Goal: Information Seeking & Learning: Learn about a topic

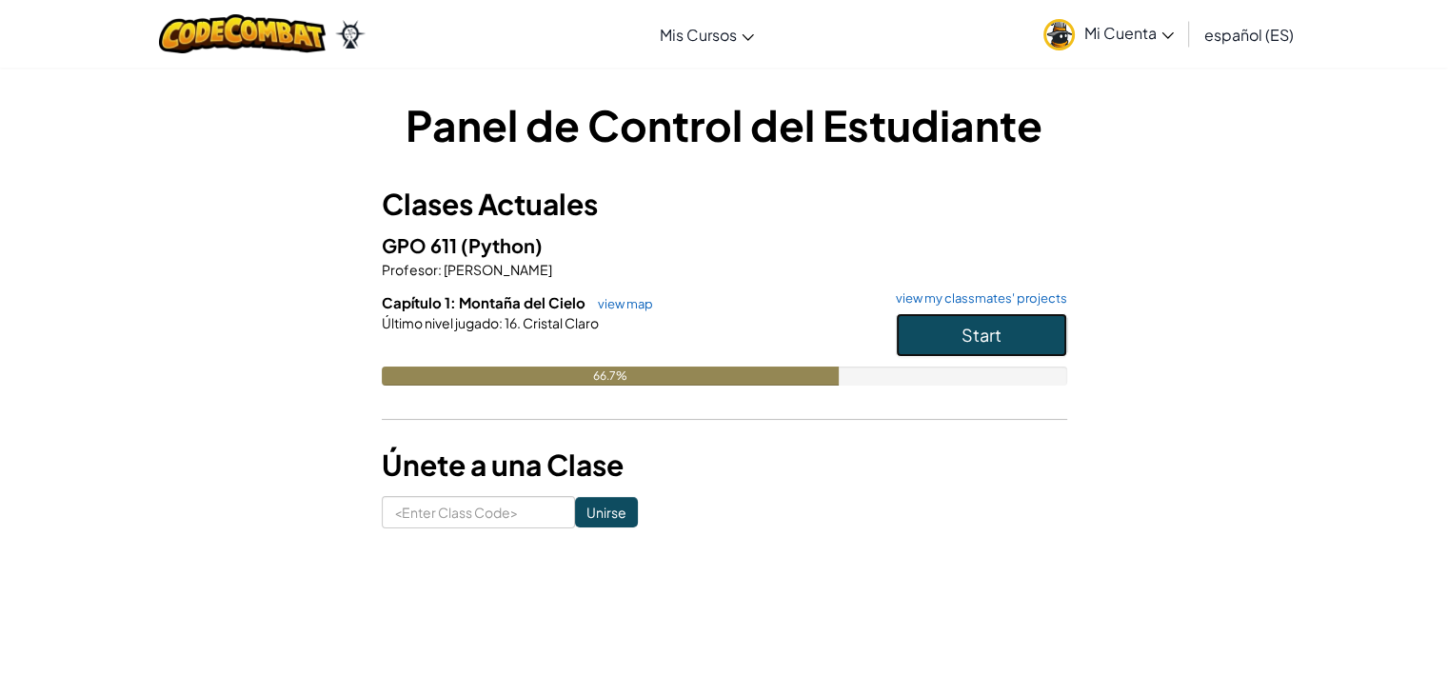
click at [971, 341] on span "Start" at bounding box center [981, 335] width 40 height 22
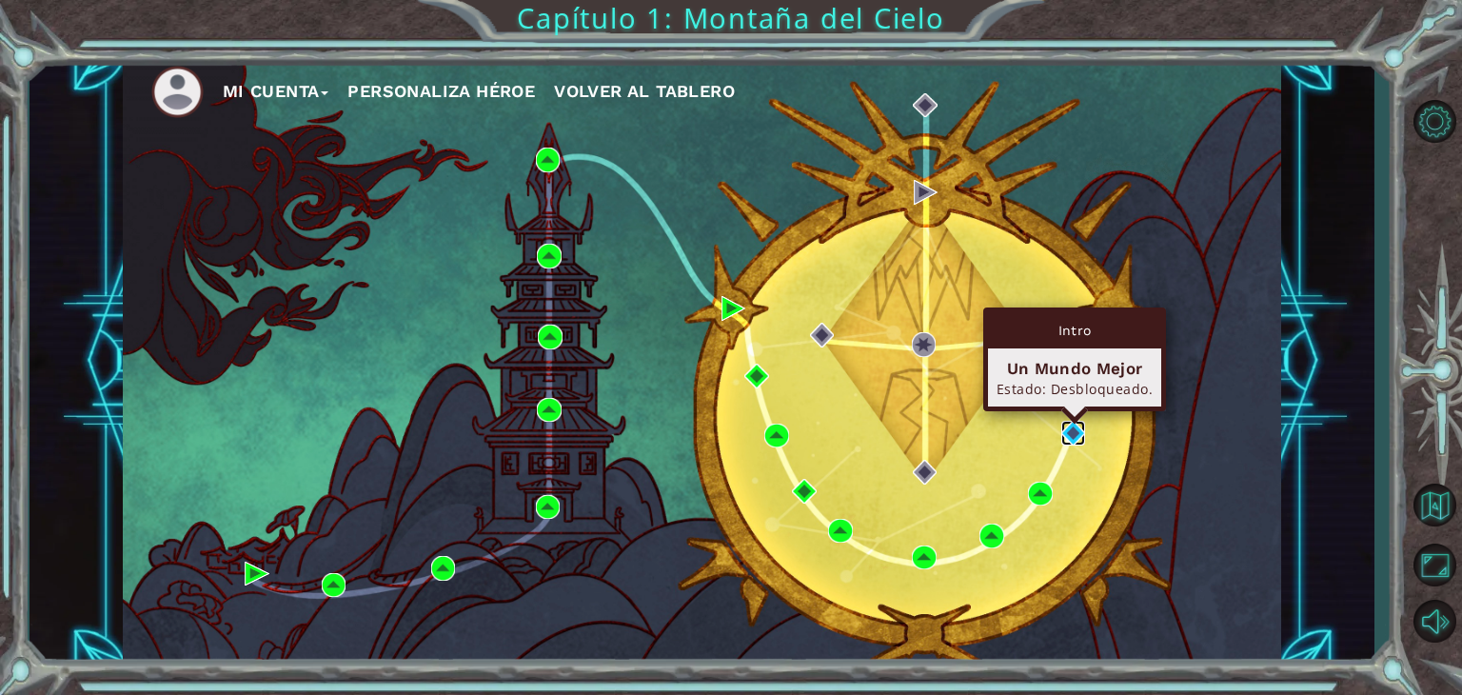
click at [1070, 433] on img at bounding box center [1073, 433] width 25 height 25
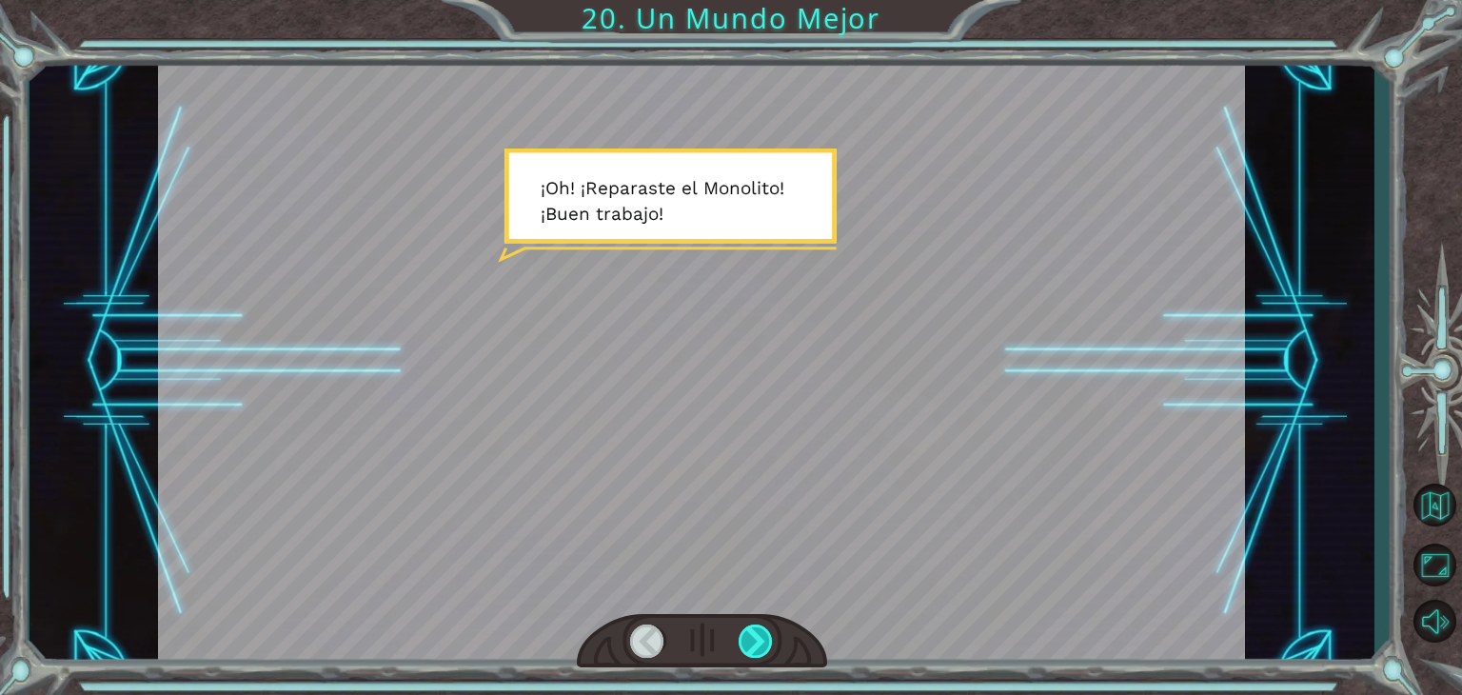
click at [761, 637] on div at bounding box center [756, 640] width 34 height 33
click at [773, 638] on div at bounding box center [756, 640] width 34 height 33
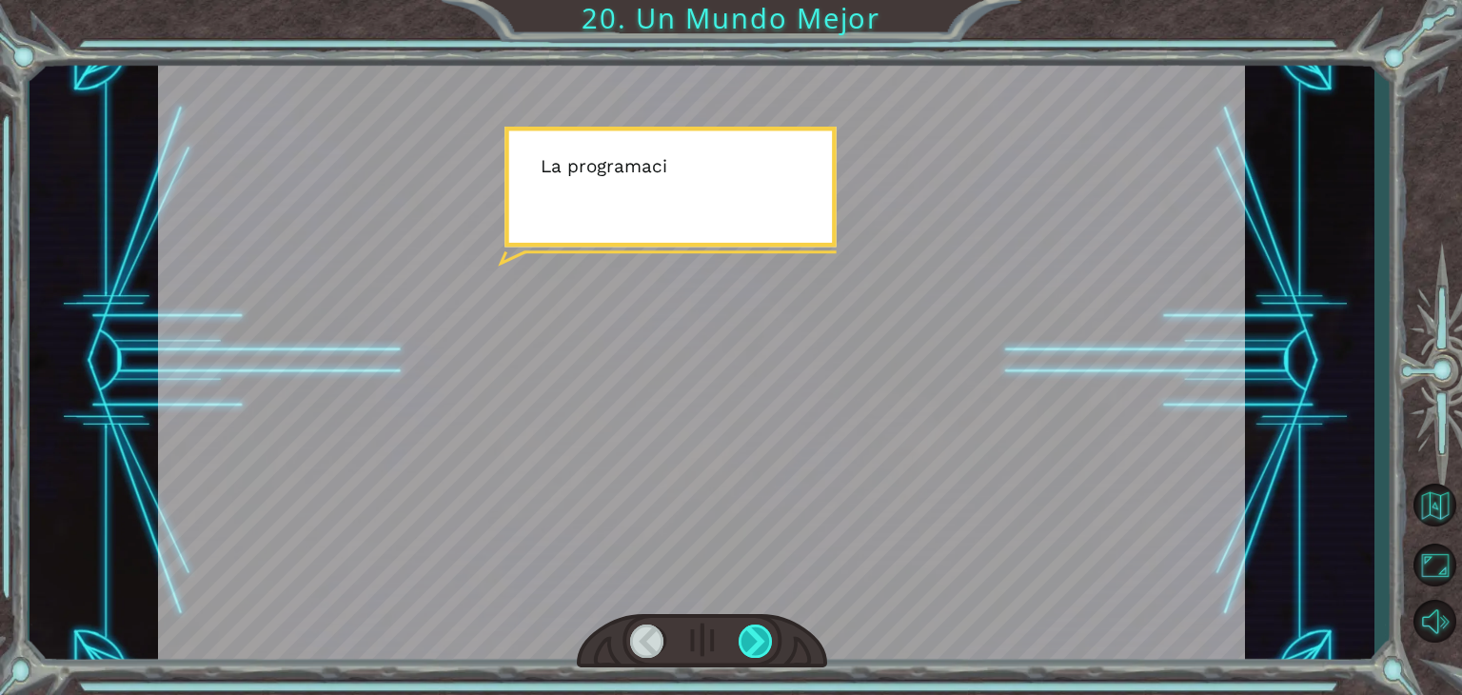
click at [773, 638] on div at bounding box center [756, 640] width 34 height 33
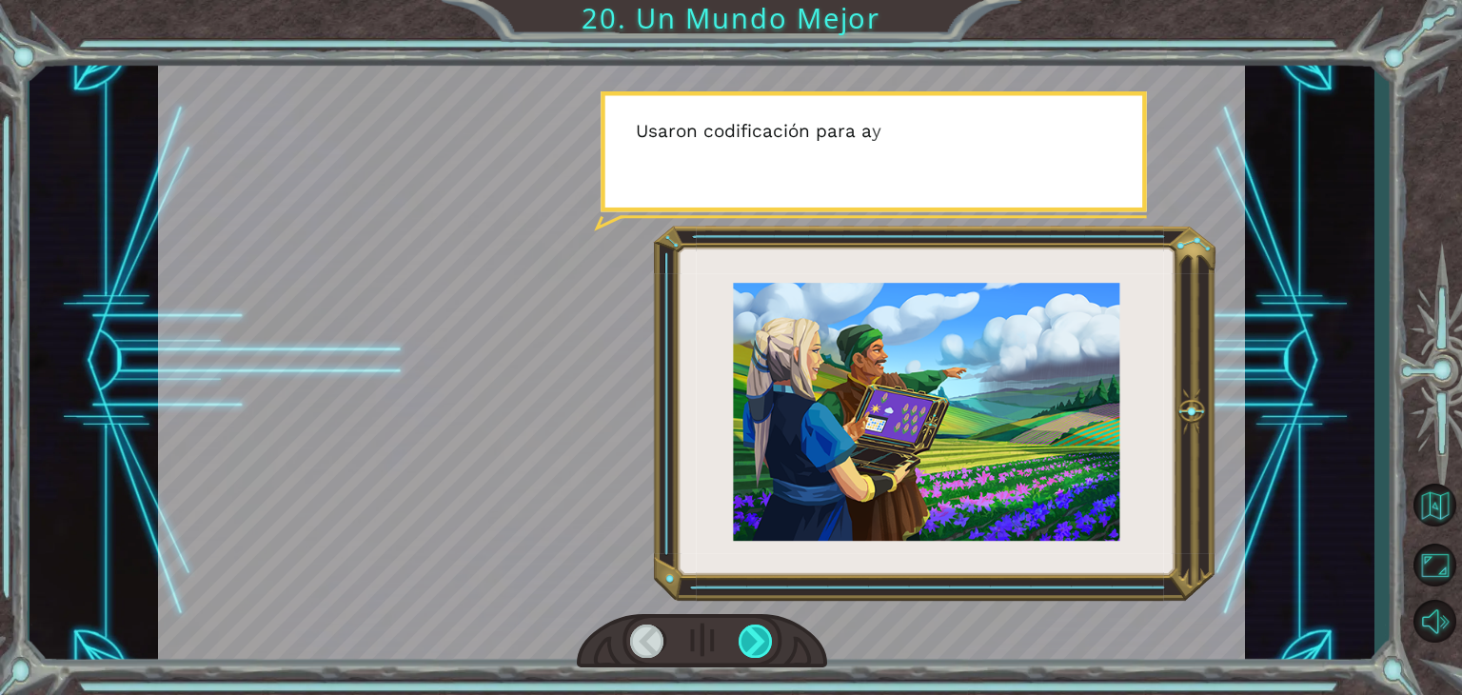
click at [773, 638] on div at bounding box center [756, 640] width 34 height 33
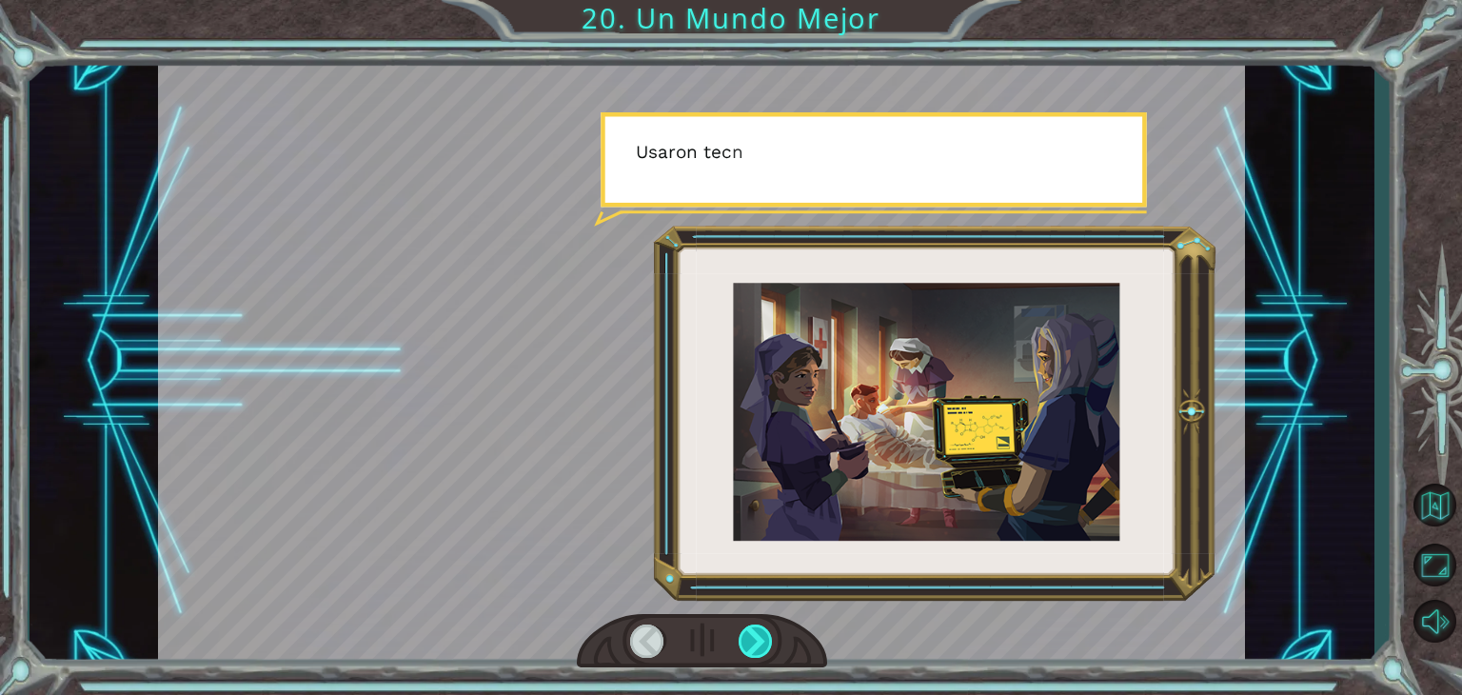
click at [773, 638] on div at bounding box center [756, 640] width 34 height 33
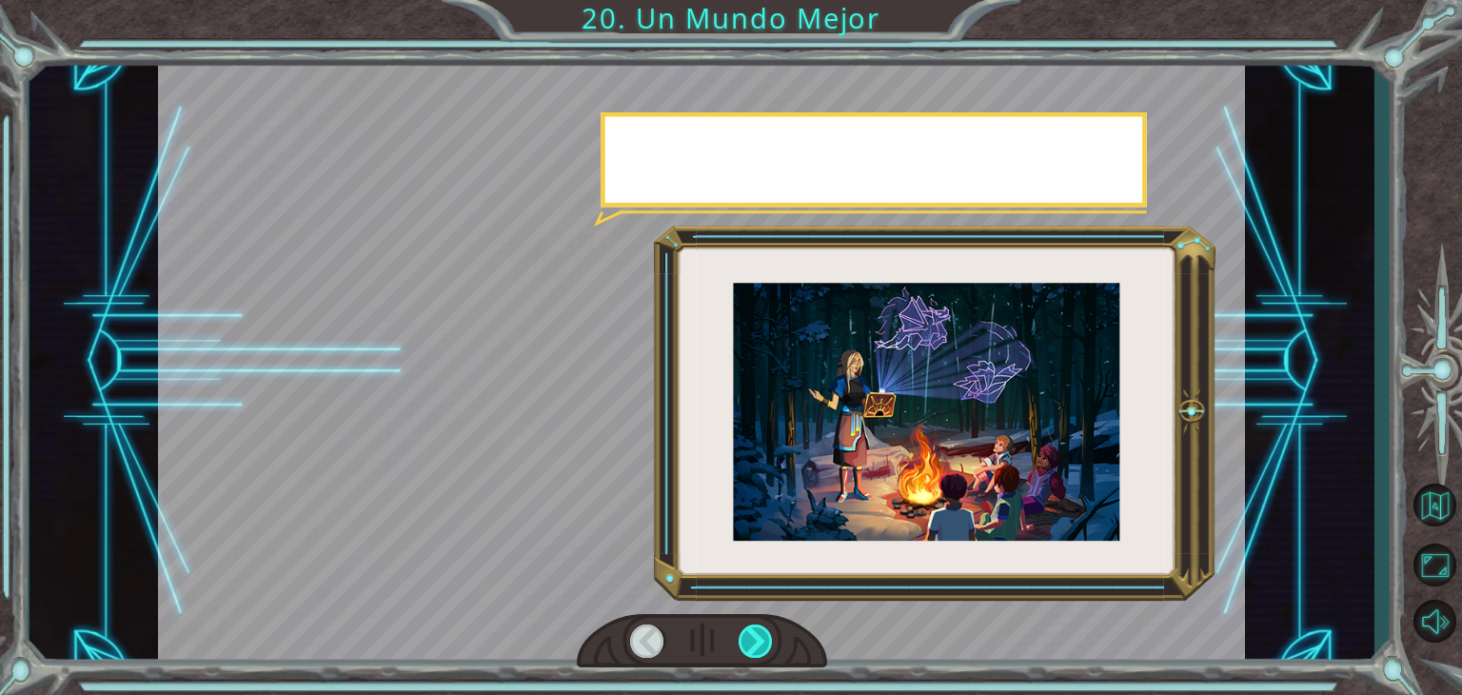
click at [773, 638] on div at bounding box center [756, 640] width 34 height 33
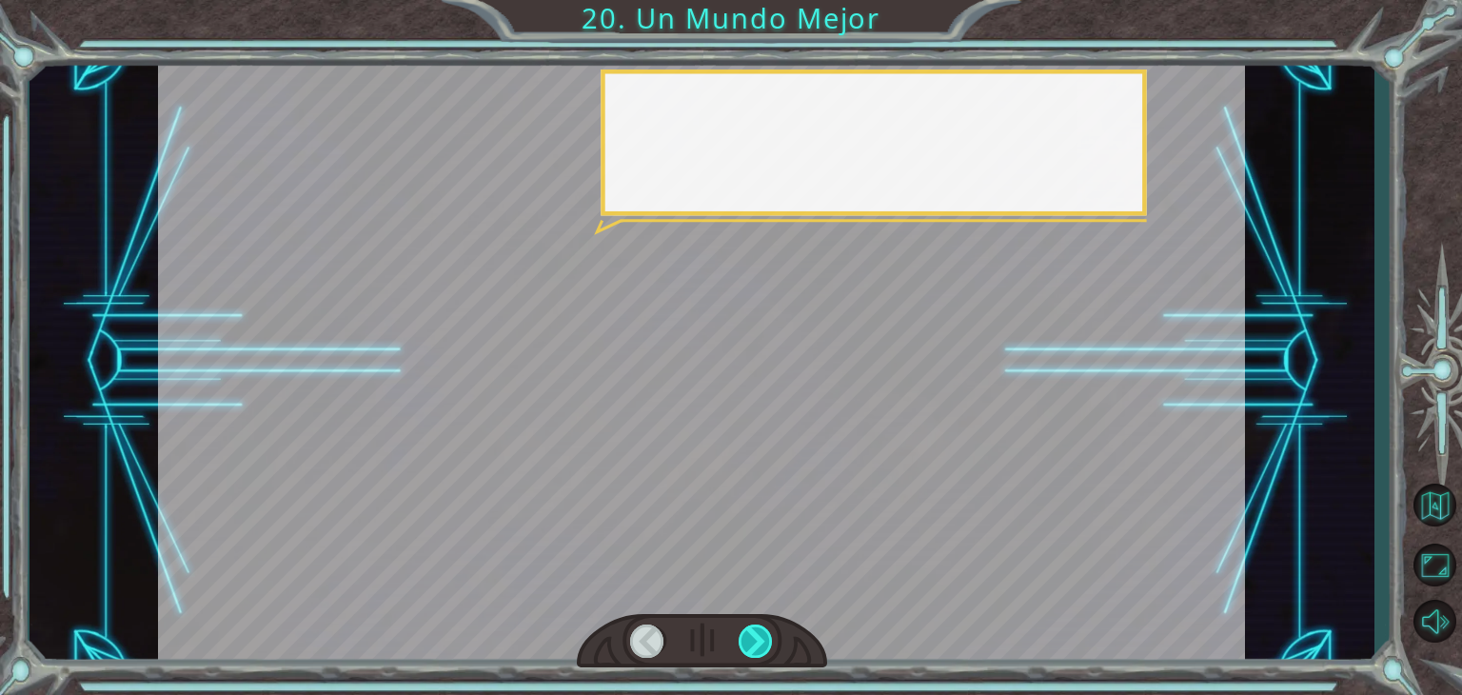
click at [773, 638] on div at bounding box center [756, 640] width 34 height 33
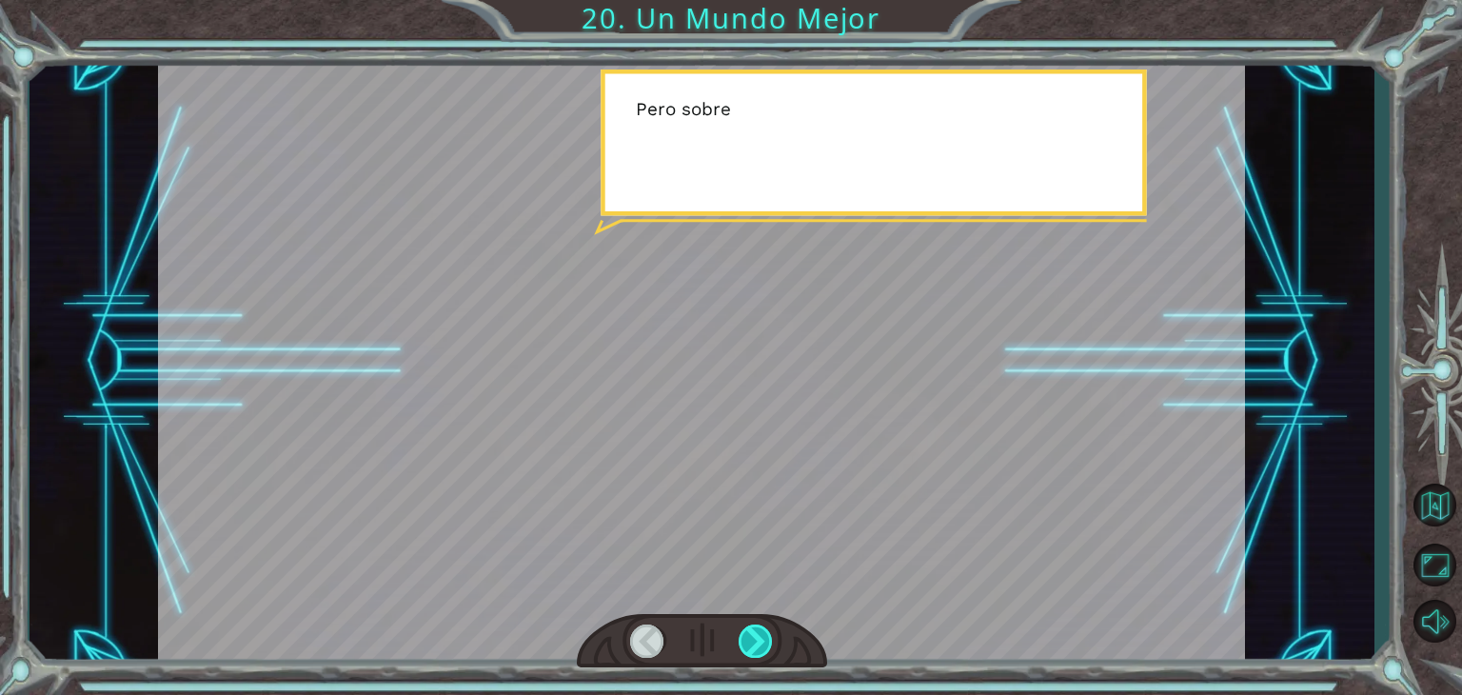
click at [773, 638] on div at bounding box center [756, 640] width 34 height 33
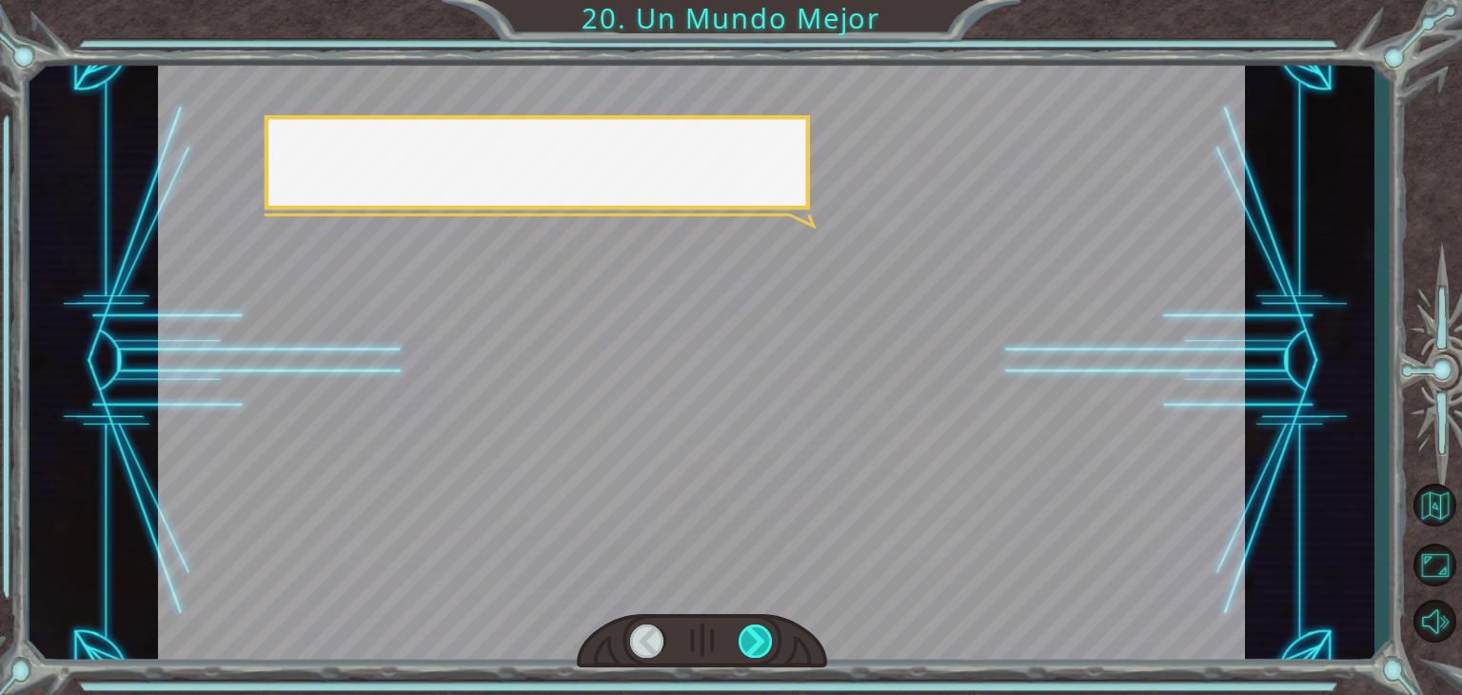
click at [773, 638] on div at bounding box center [756, 640] width 34 height 33
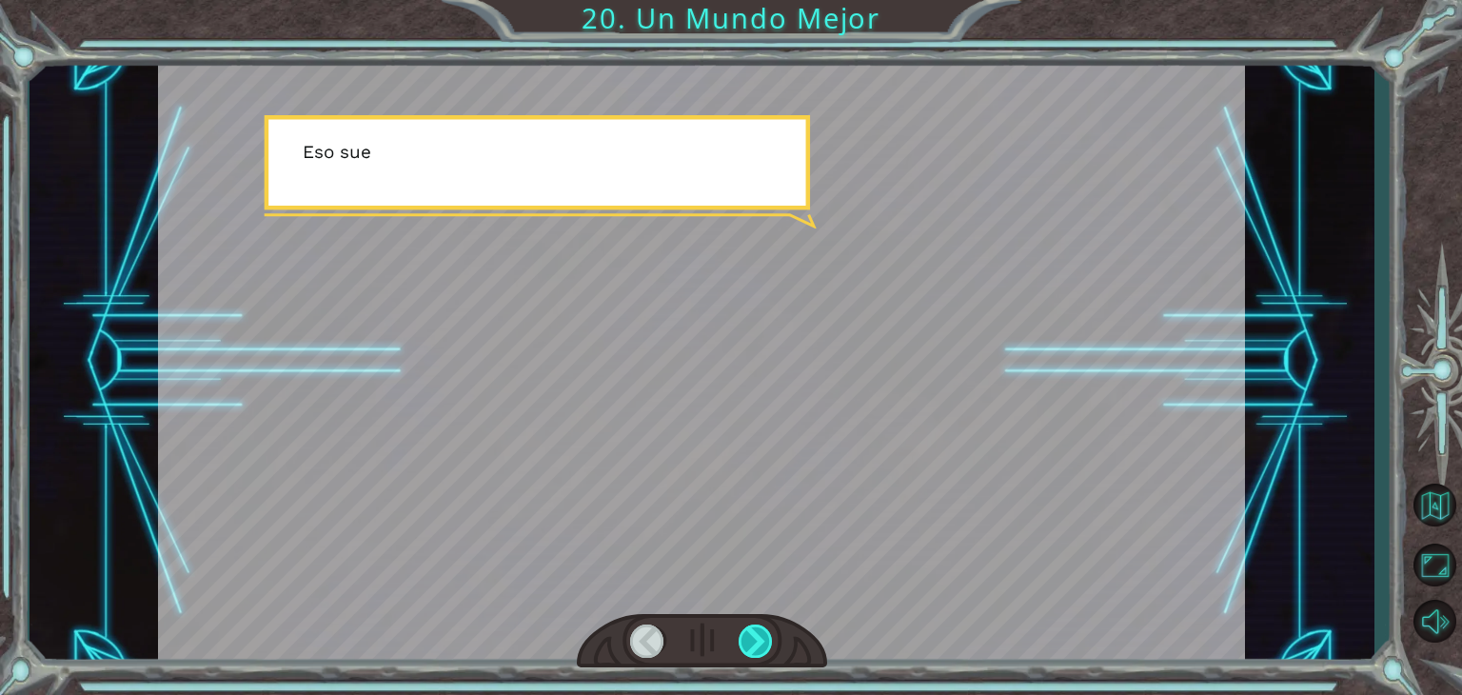
click at [773, 638] on div at bounding box center [756, 640] width 34 height 33
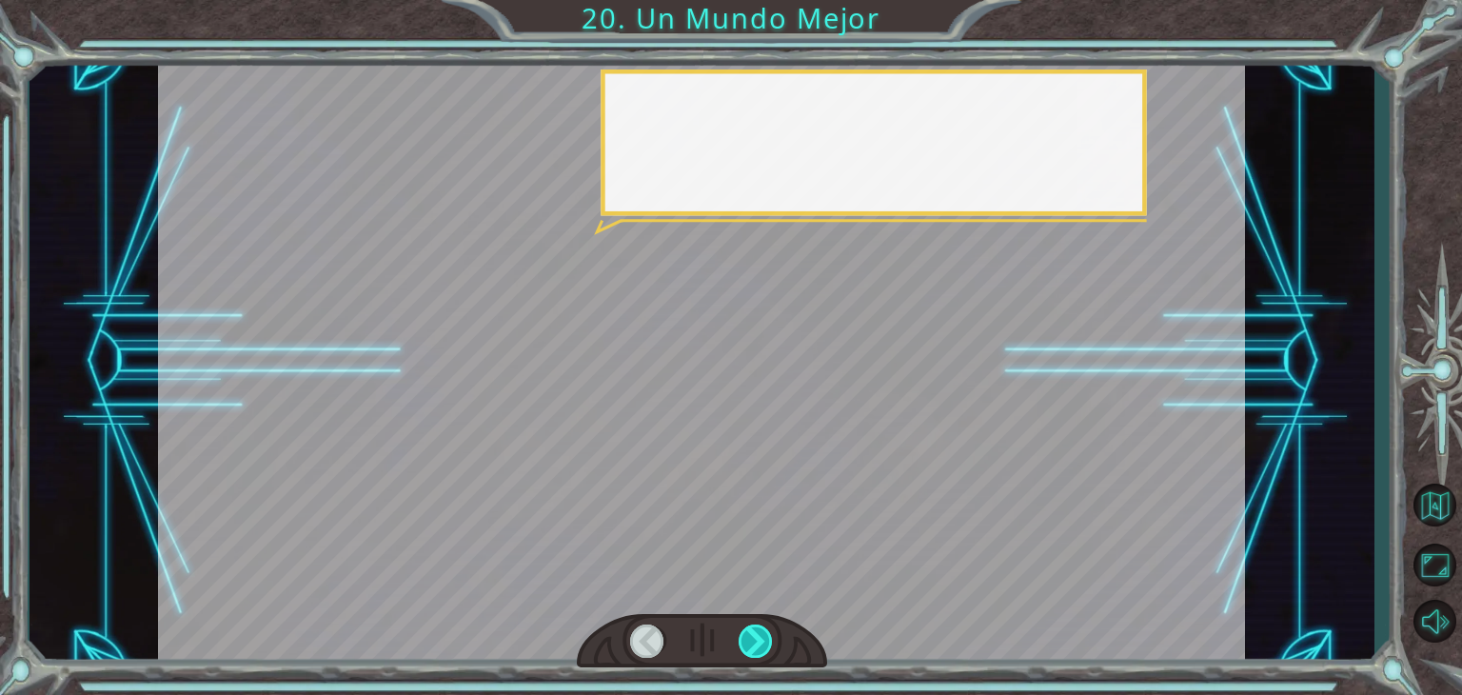
click at [773, 638] on div at bounding box center [756, 640] width 34 height 33
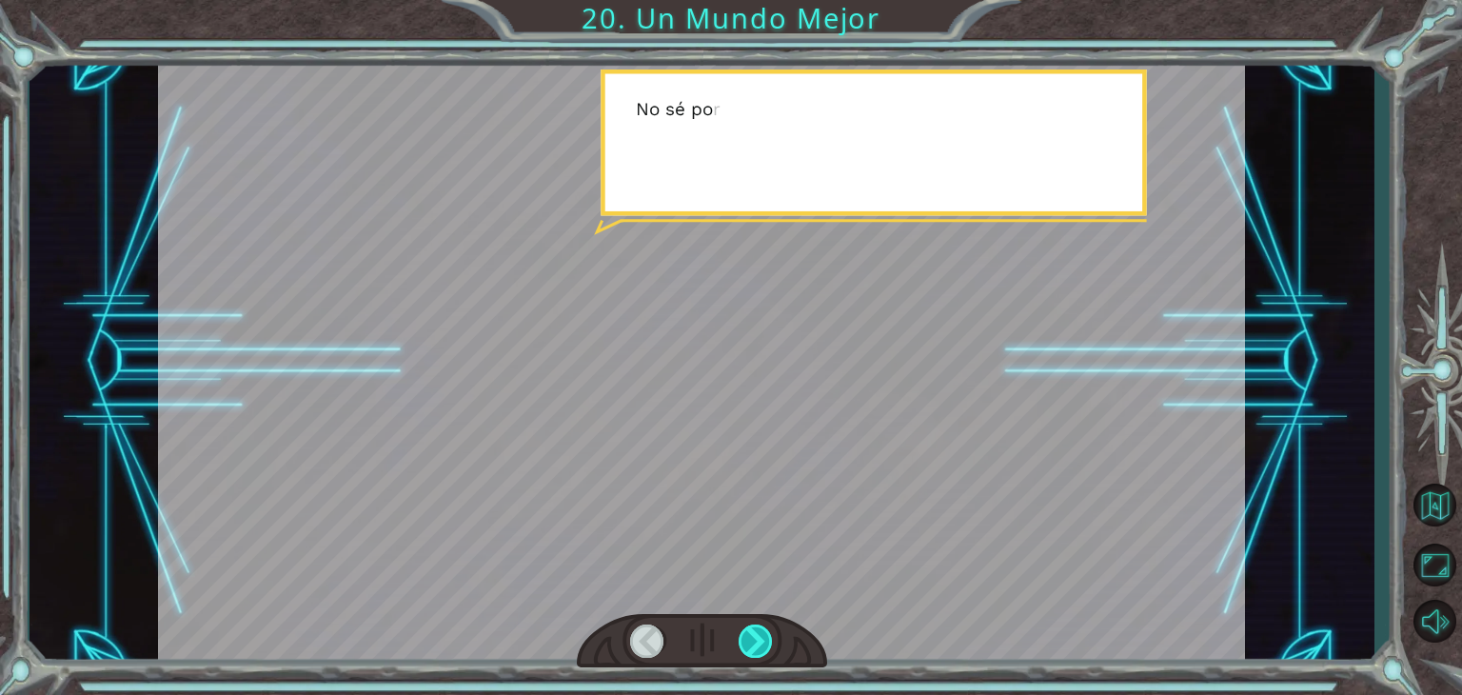
click at [773, 638] on div at bounding box center [756, 640] width 34 height 33
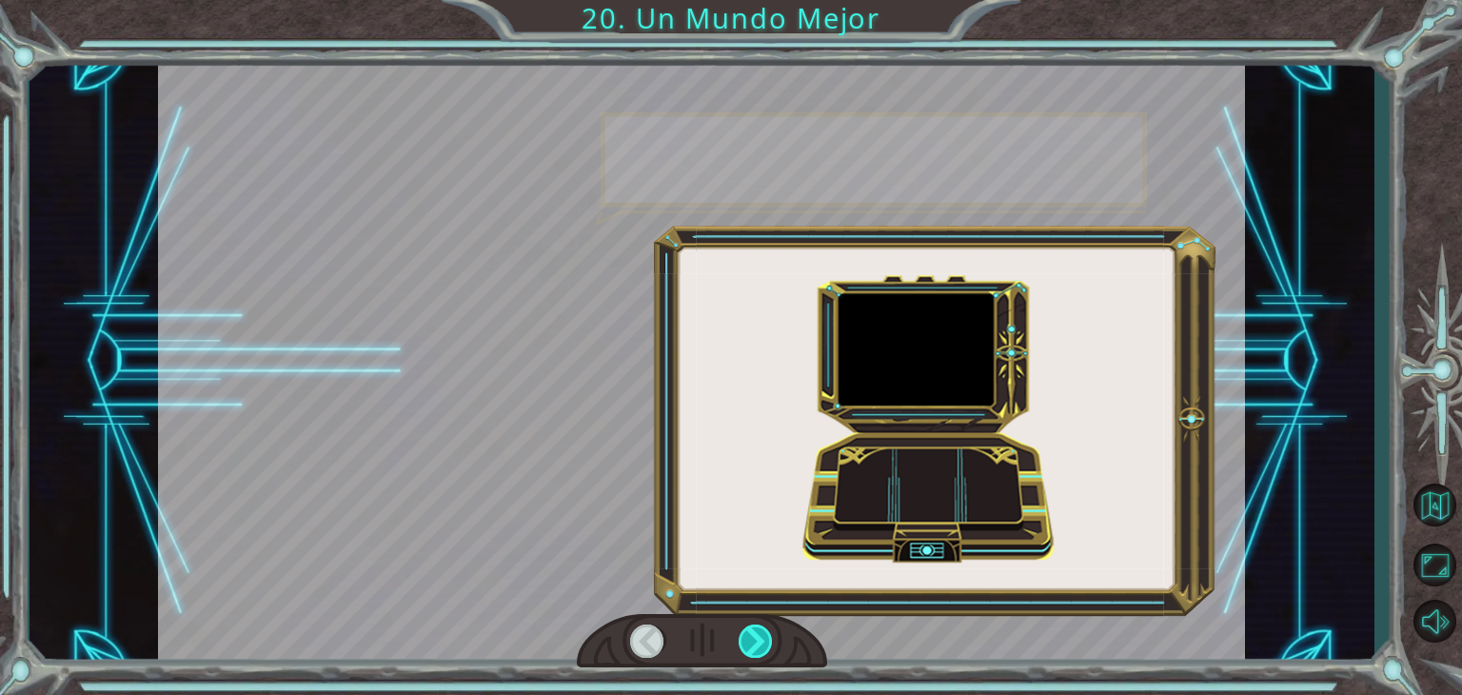
click at [773, 638] on div at bounding box center [756, 640] width 34 height 33
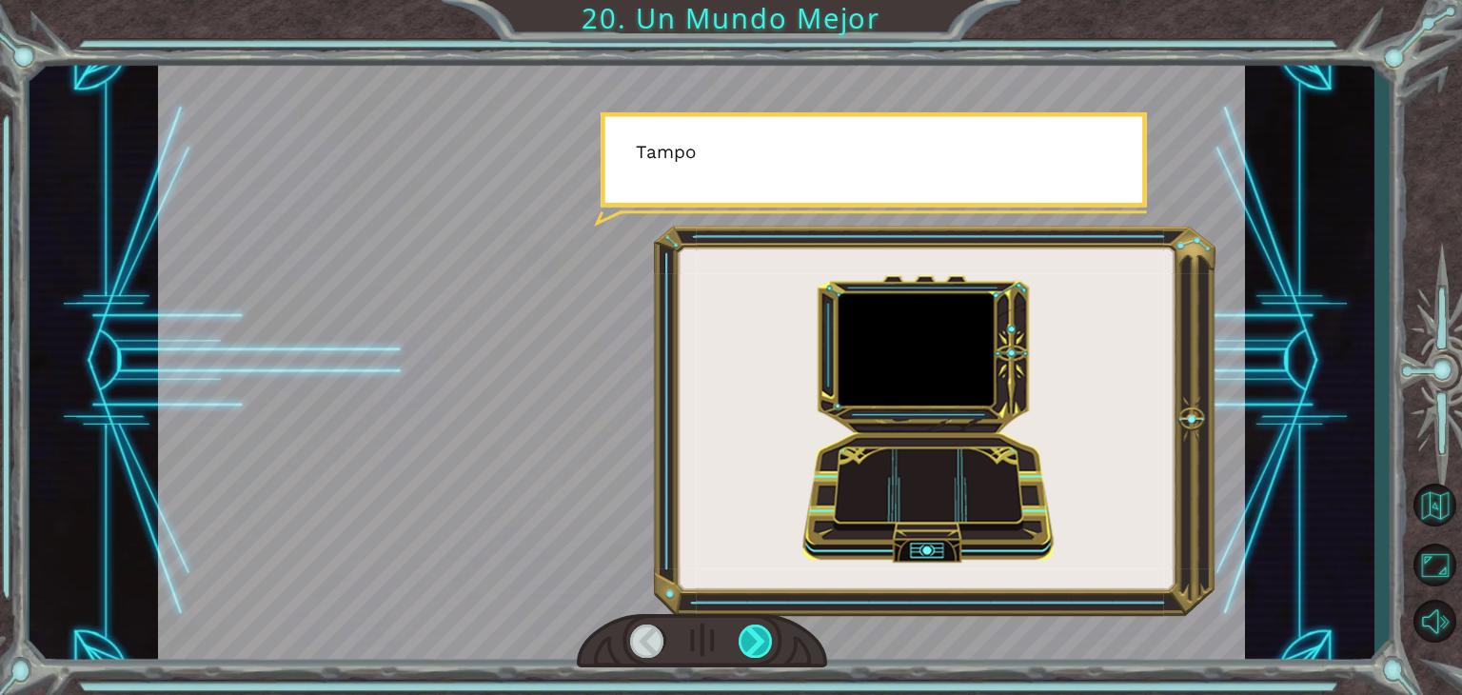
click at [773, 638] on div at bounding box center [756, 640] width 34 height 33
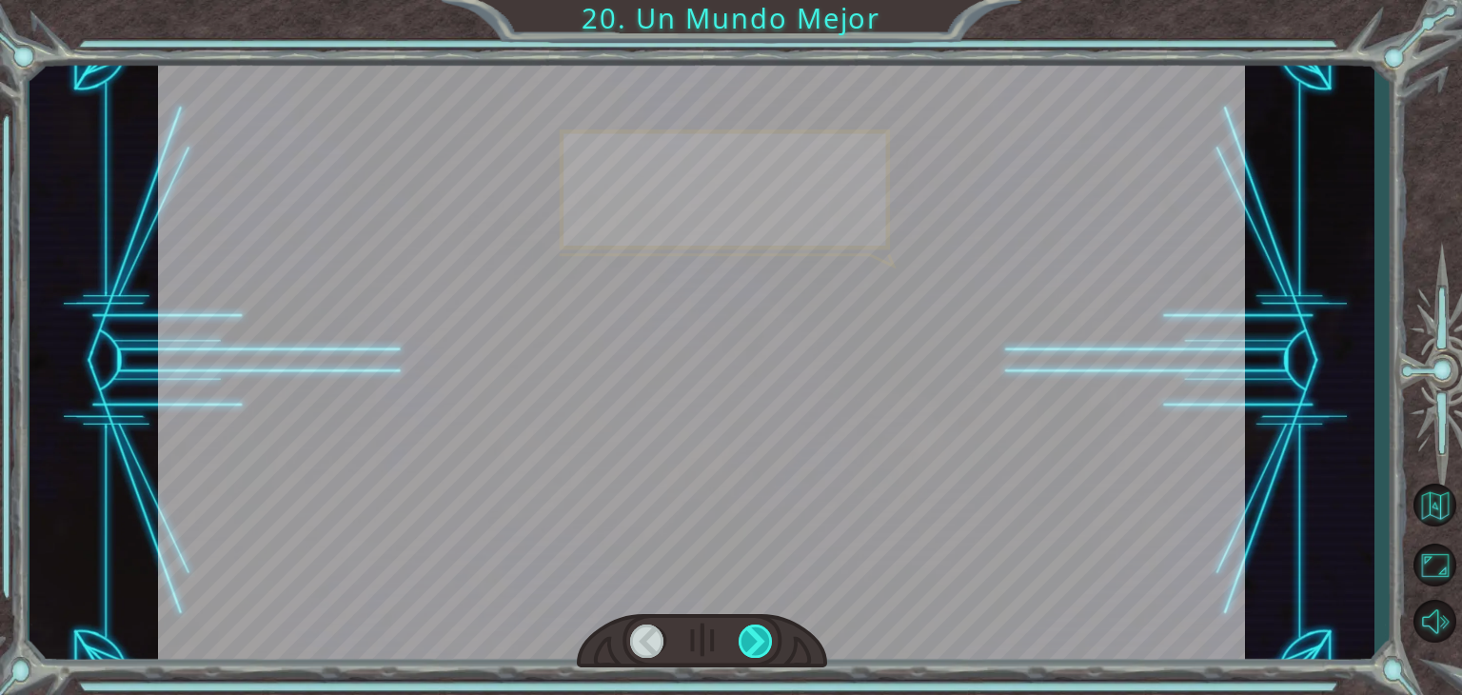
click at [773, 638] on div at bounding box center [756, 640] width 34 height 33
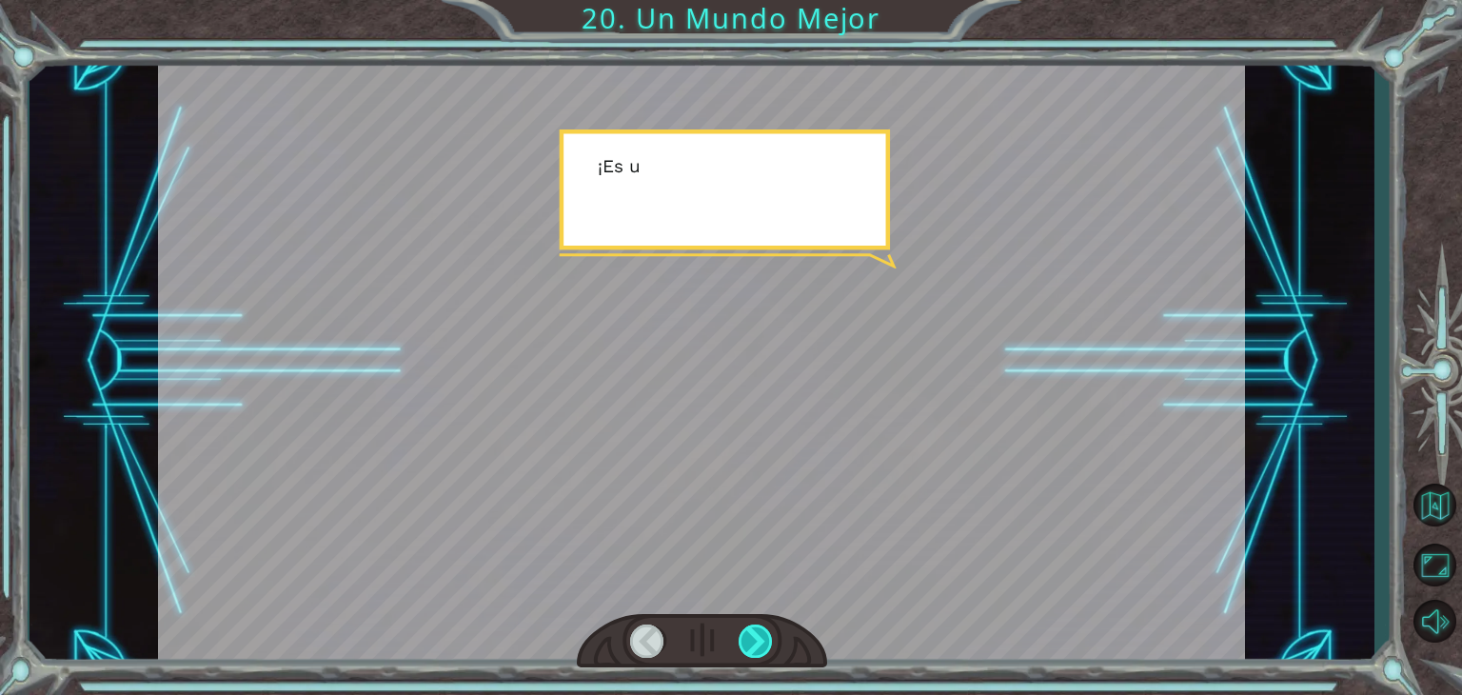
click at [773, 638] on div at bounding box center [756, 640] width 34 height 33
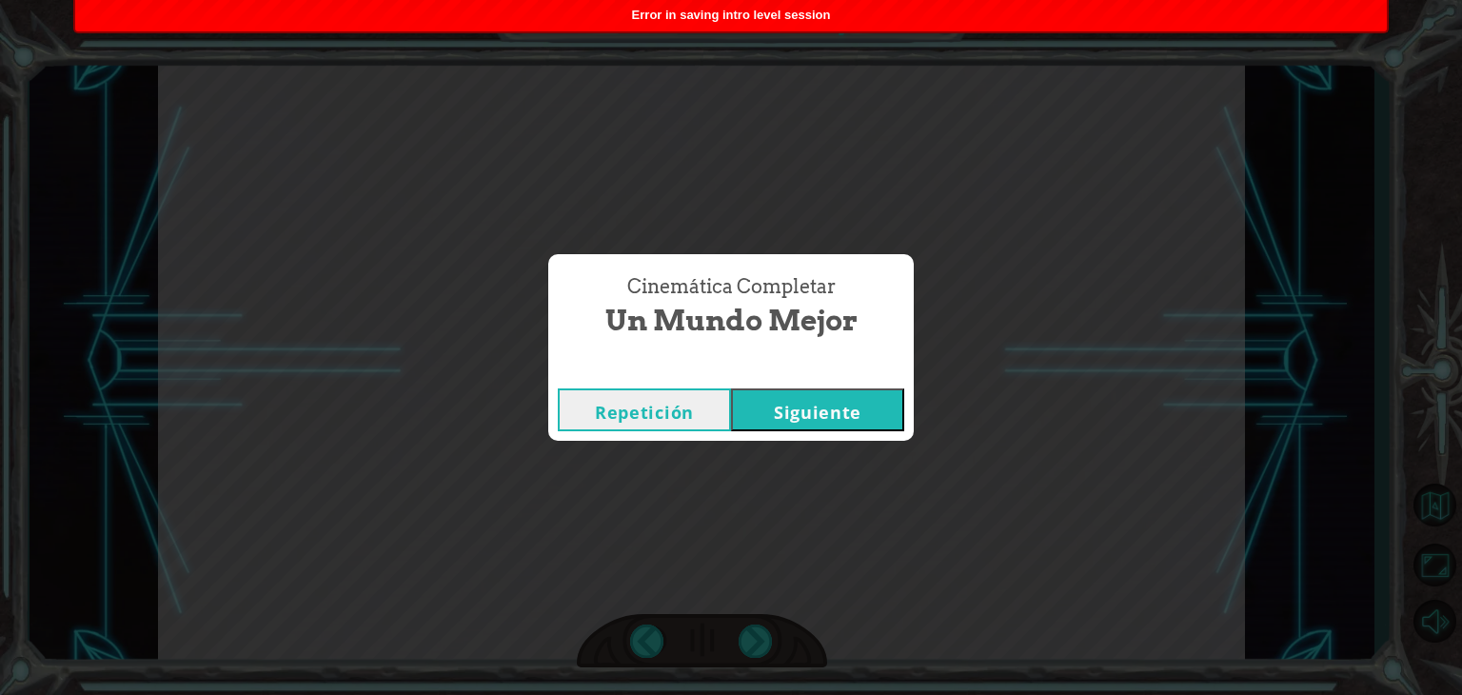
click at [811, 410] on button "Siguiente" at bounding box center [817, 409] width 173 height 43
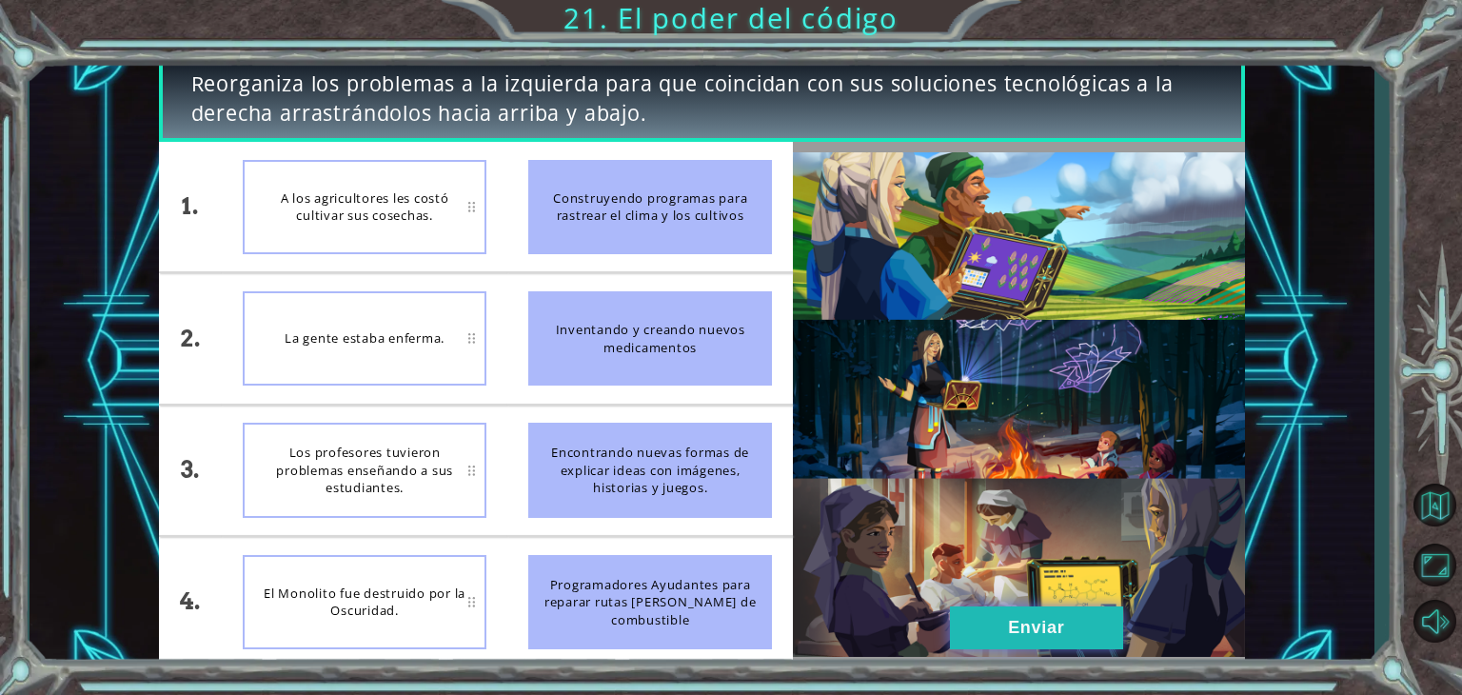
click at [1036, 625] on button "Enviar" at bounding box center [1036, 627] width 173 height 43
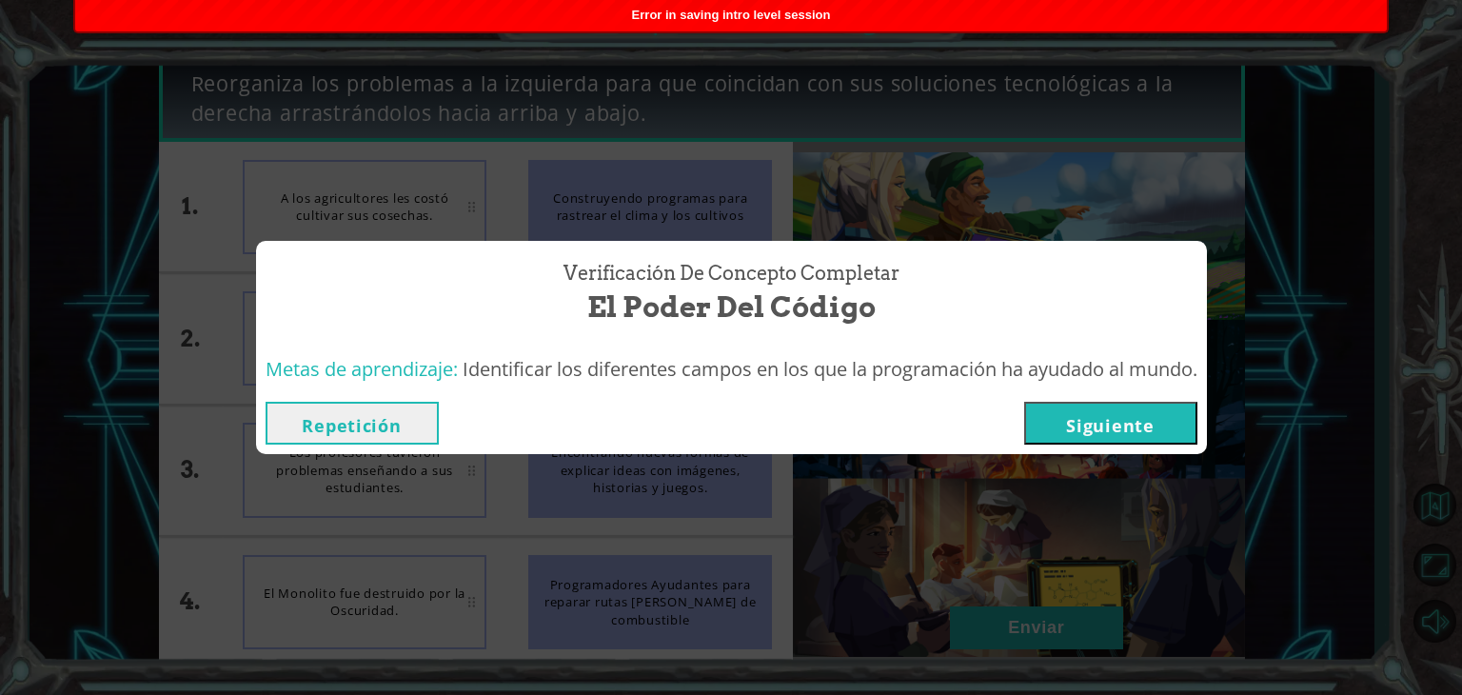
click at [1113, 436] on button "Siguiente" at bounding box center [1110, 423] width 173 height 43
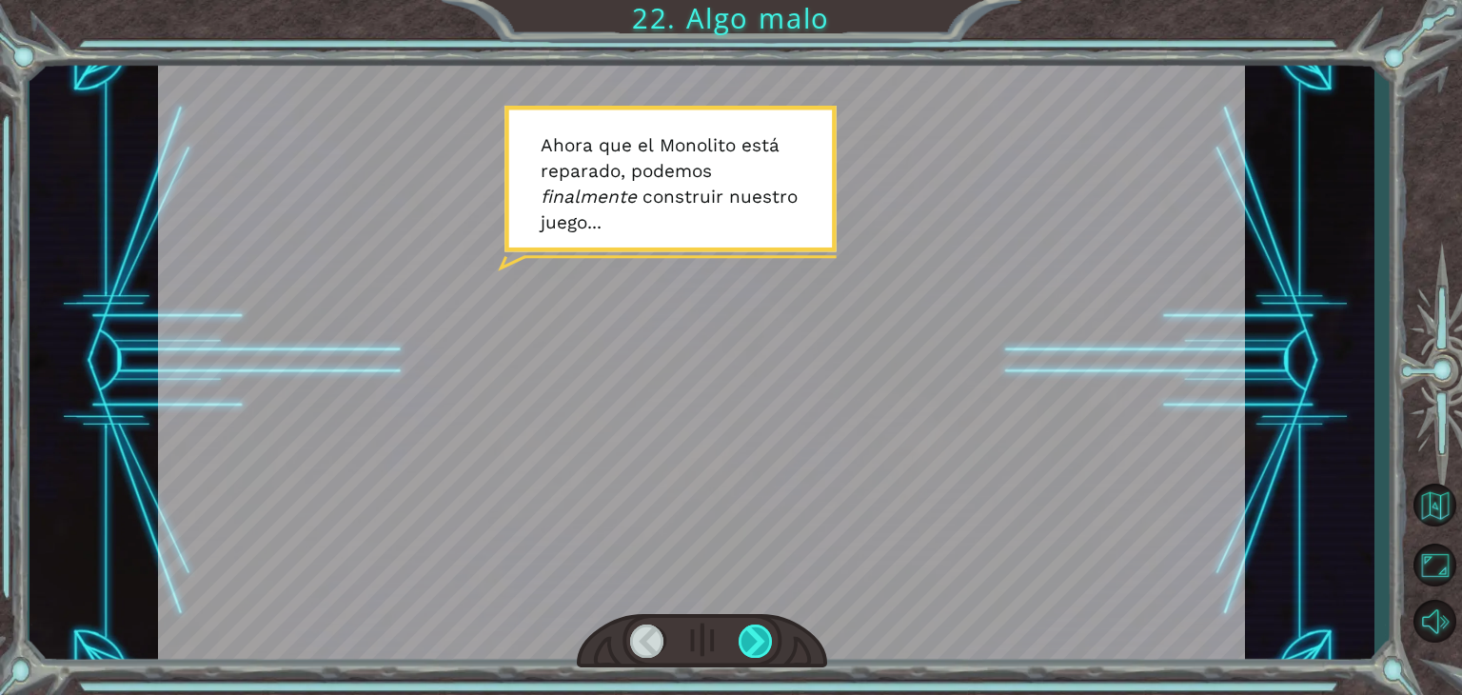
click at [773, 645] on div at bounding box center [756, 640] width 34 height 33
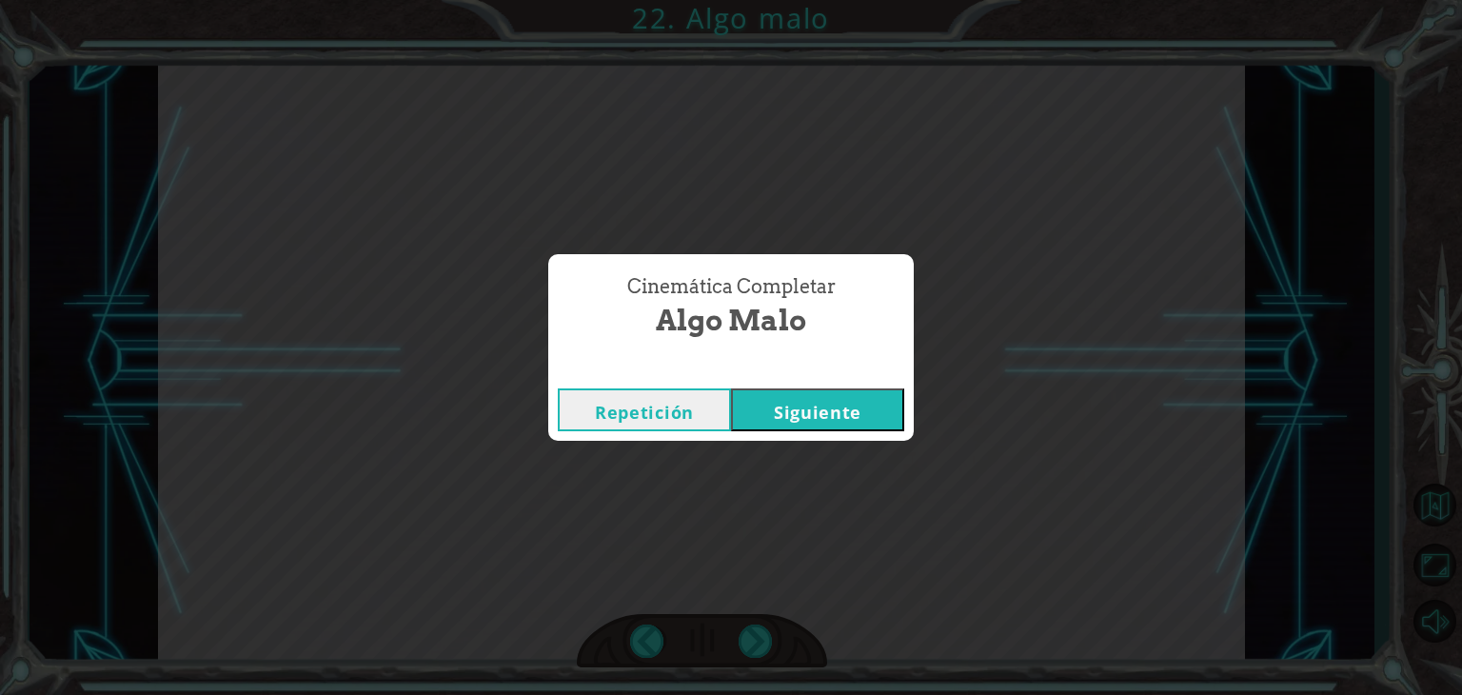
click at [791, 385] on div "Repetición [GEOGRAPHIC_DATA]" at bounding box center [730, 410] width 365 height 62
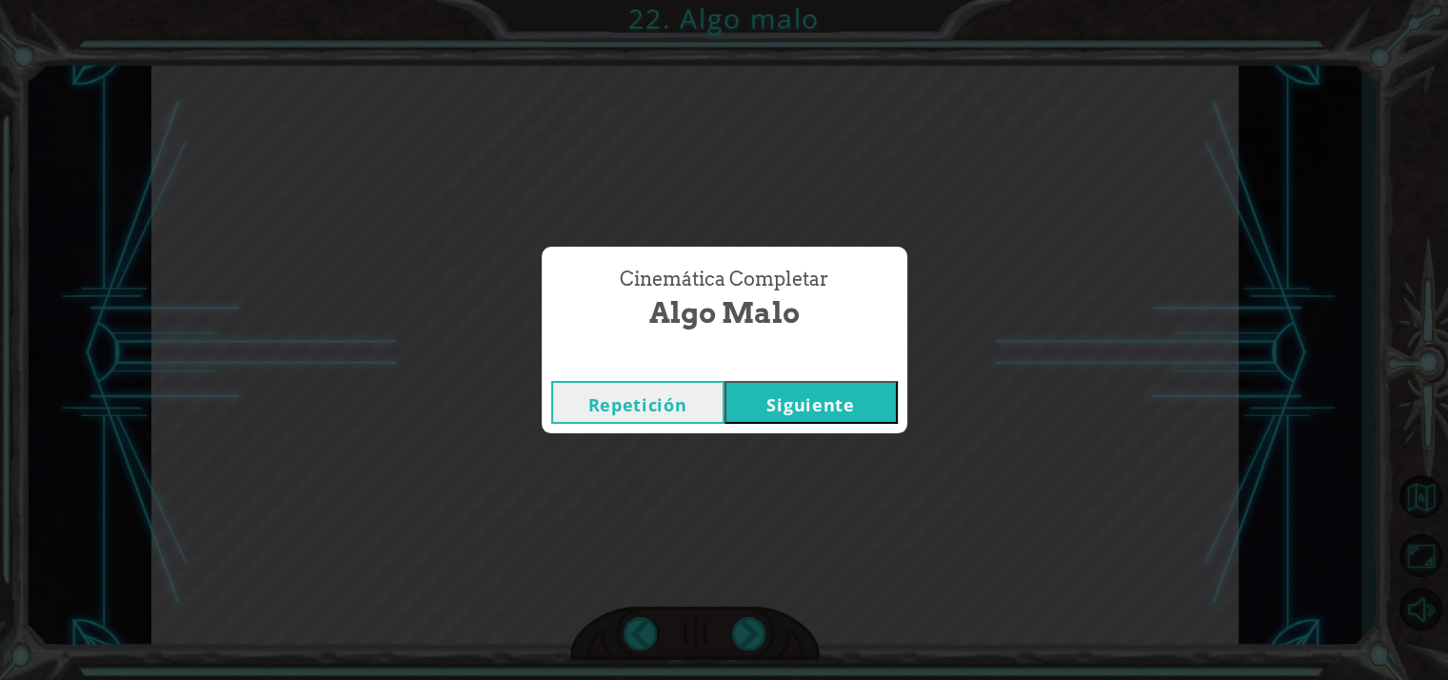
click at [796, 407] on button "Siguiente" at bounding box center [810, 402] width 173 height 43
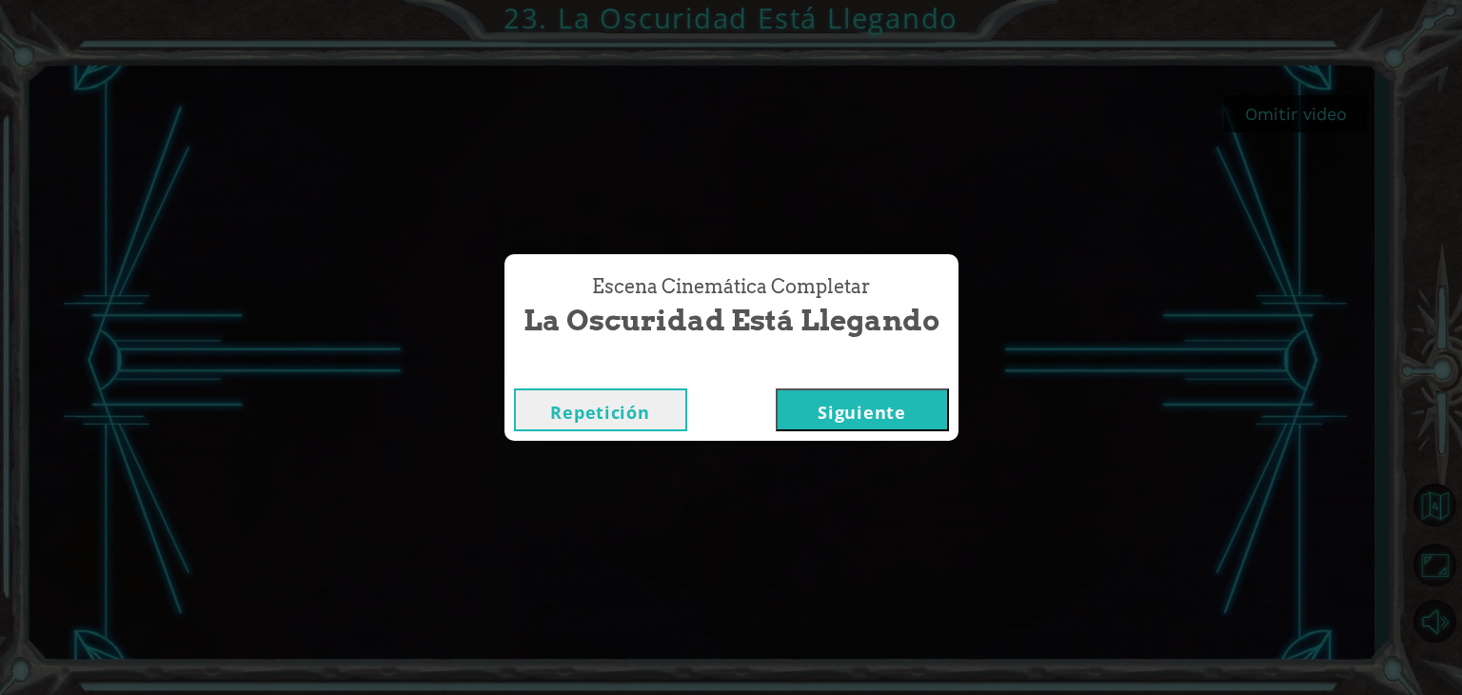
click at [826, 430] on button "Siguiente" at bounding box center [862, 409] width 173 height 43
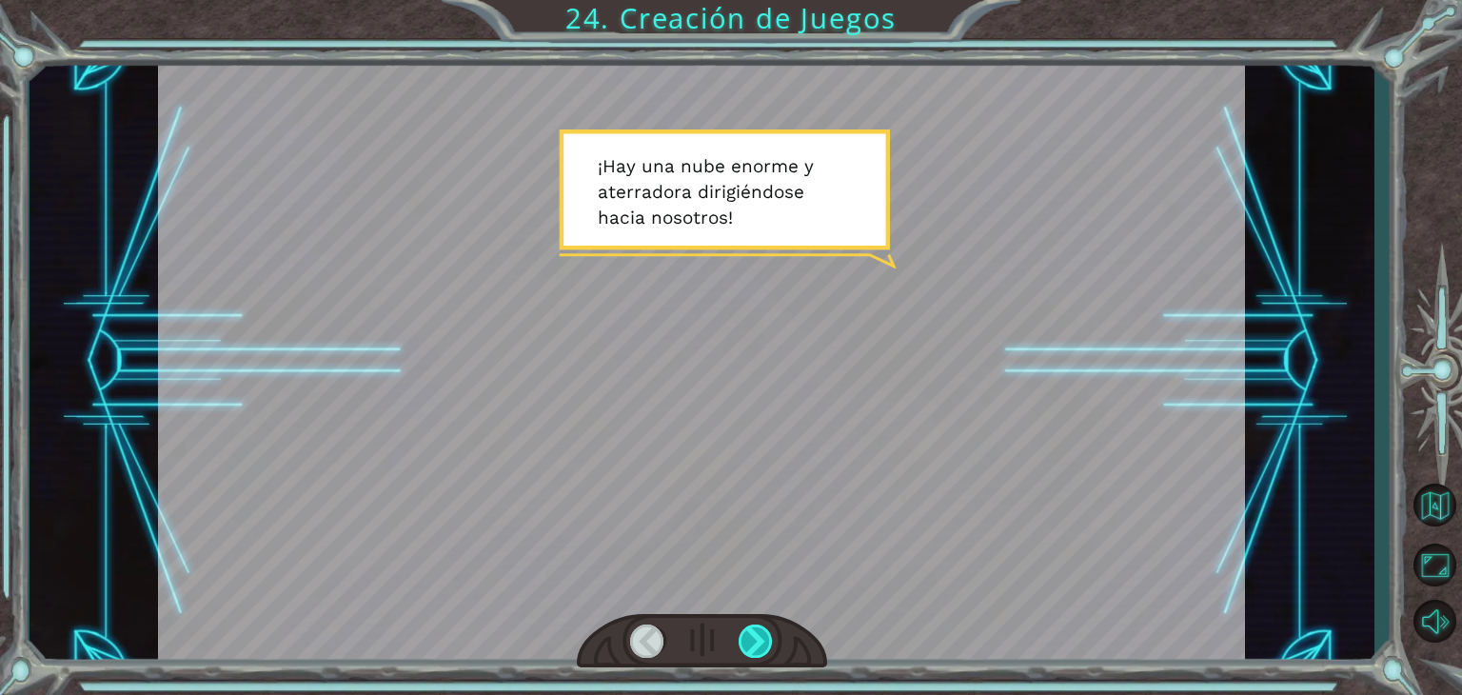
click at [754, 648] on div at bounding box center [756, 640] width 34 height 33
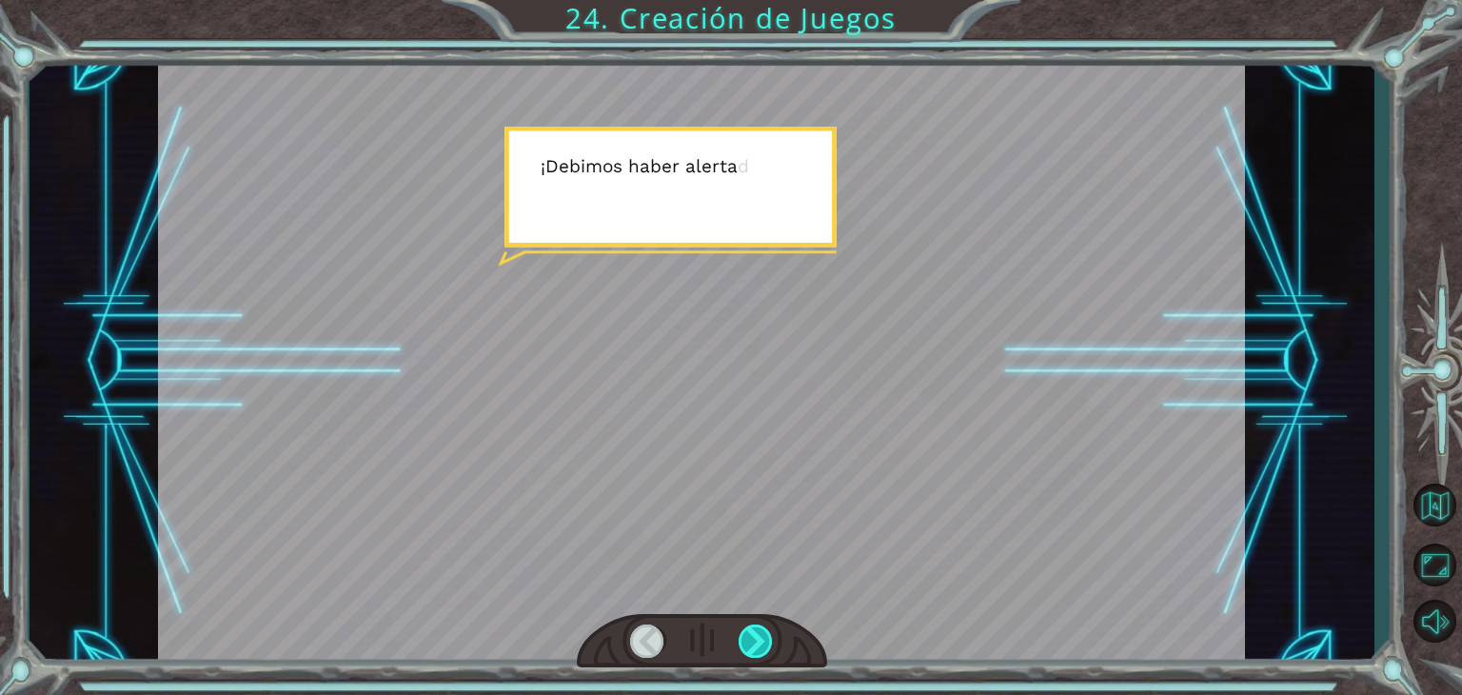
click at [754, 648] on div at bounding box center [756, 640] width 34 height 33
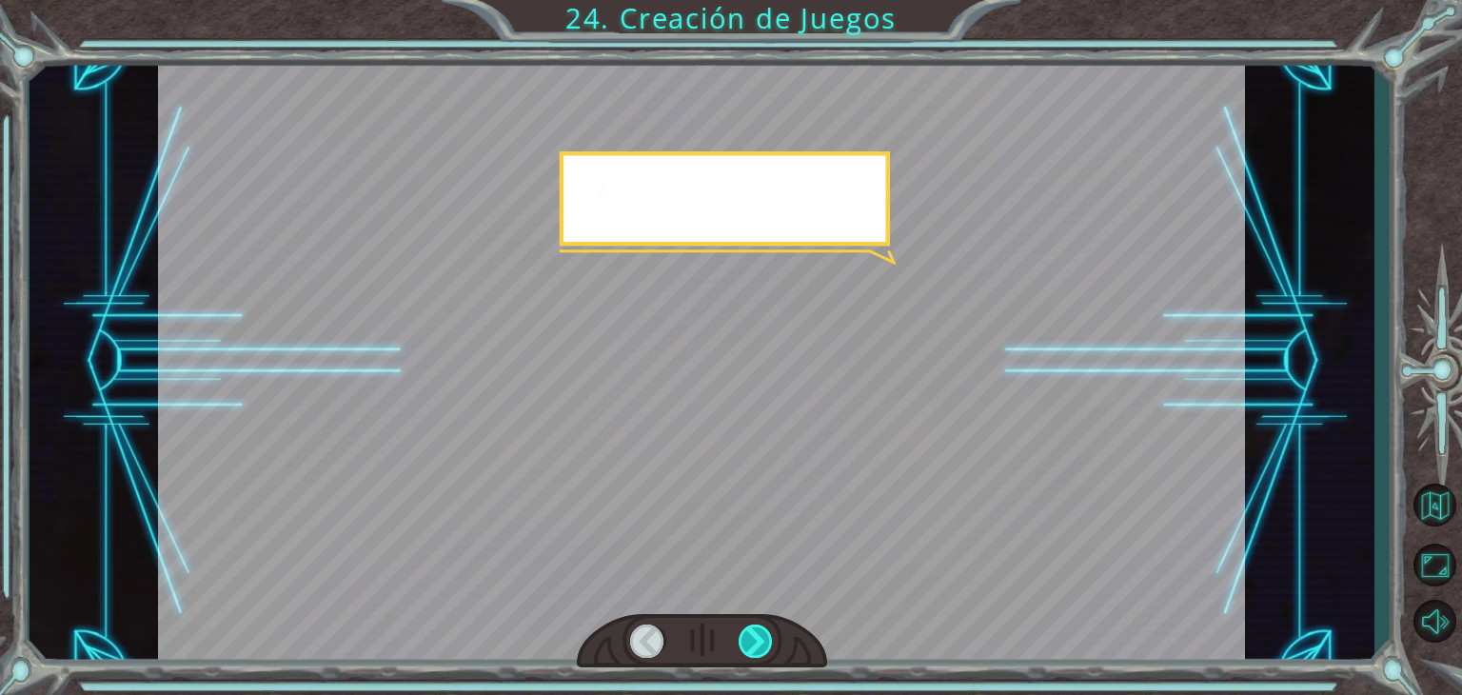
click at [754, 648] on div at bounding box center [756, 640] width 34 height 33
click at [756, 648] on div at bounding box center [756, 640] width 34 height 33
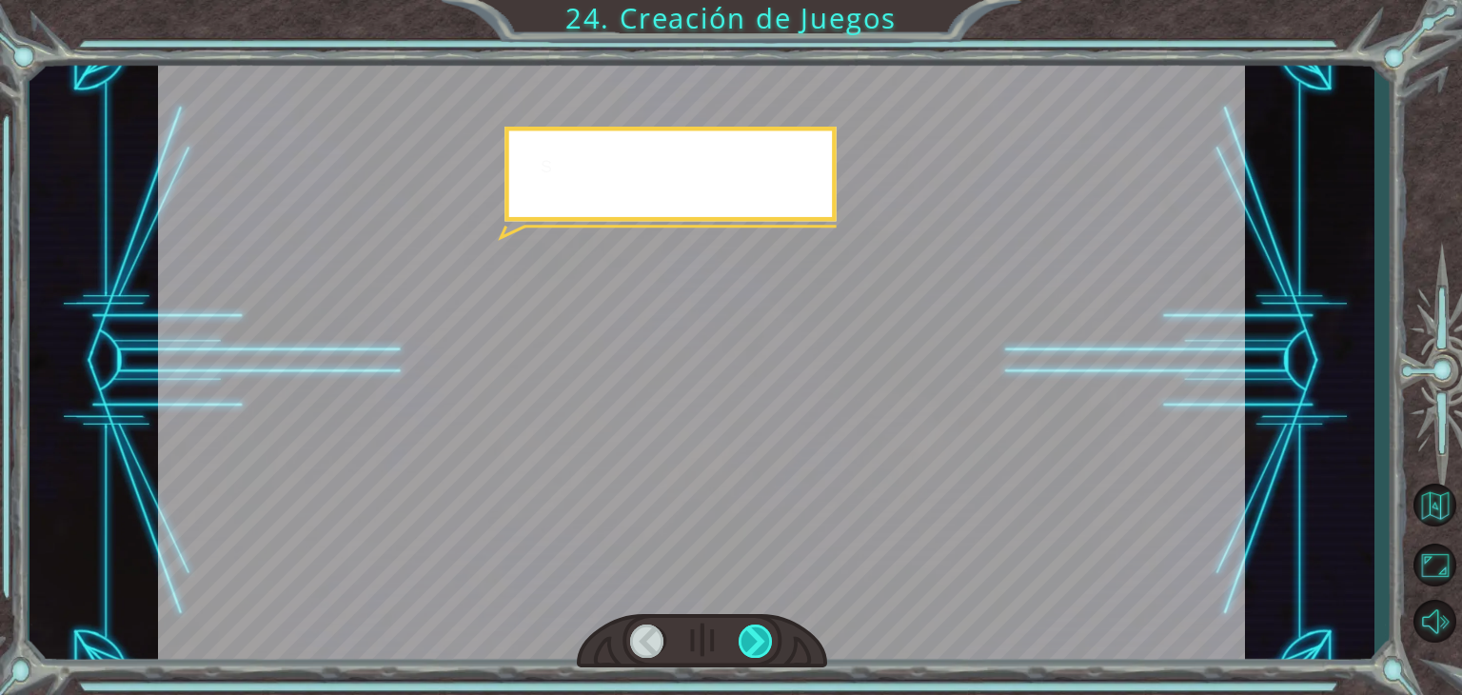
click at [757, 648] on div at bounding box center [756, 640] width 34 height 33
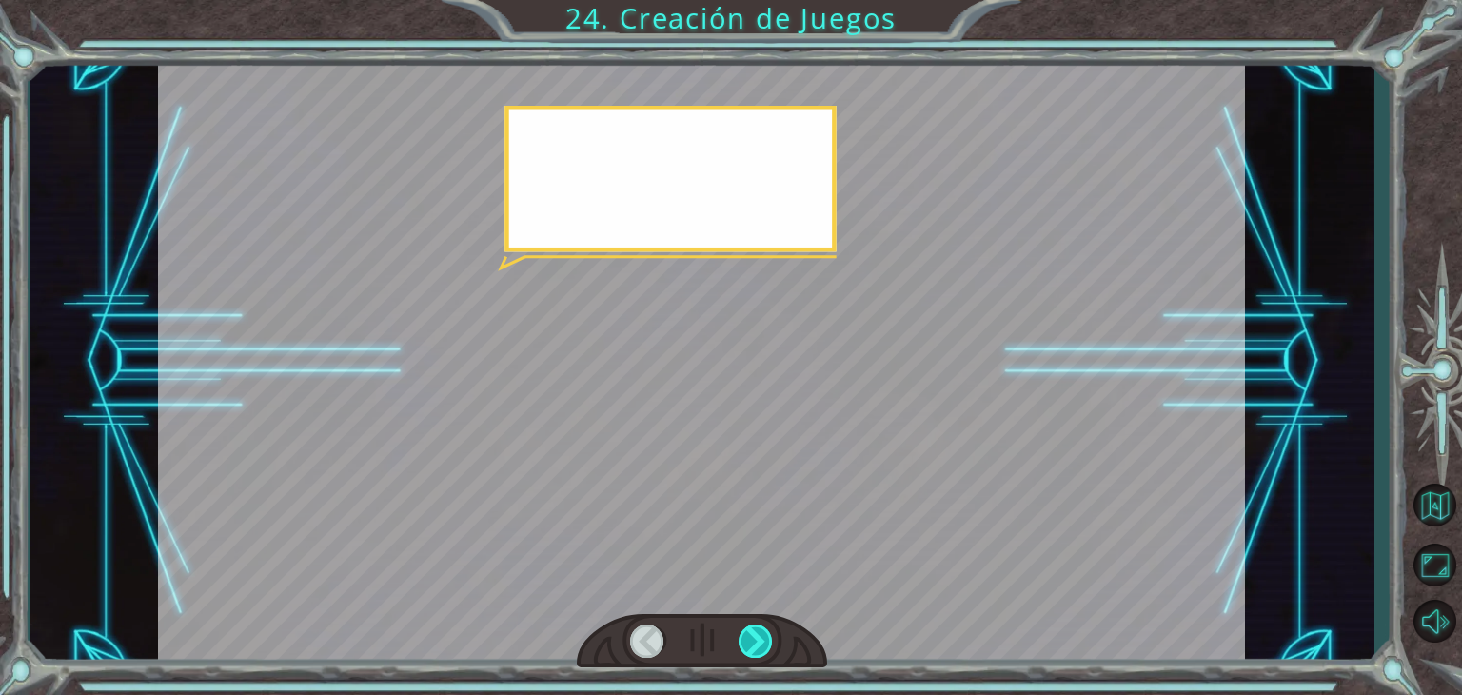
click at [758, 648] on div at bounding box center [756, 640] width 34 height 33
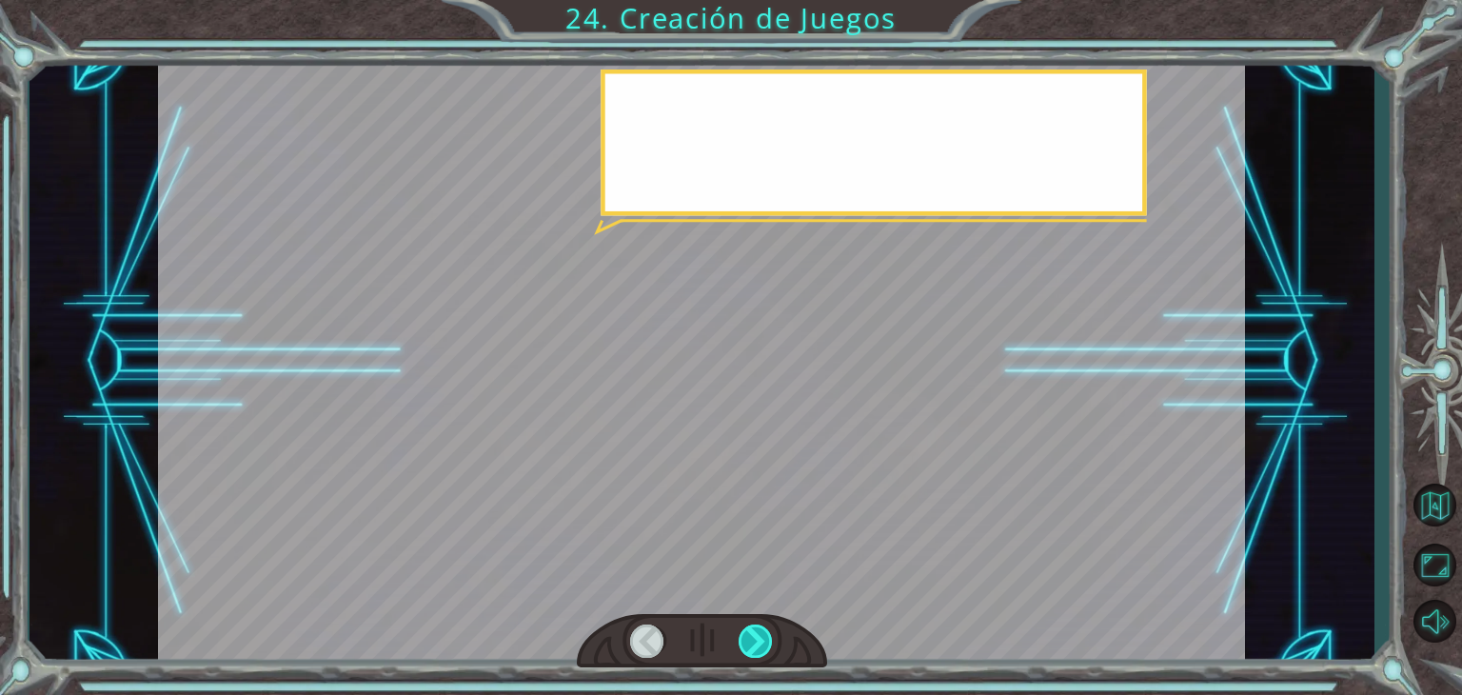
click at [758, 648] on div at bounding box center [756, 640] width 34 height 33
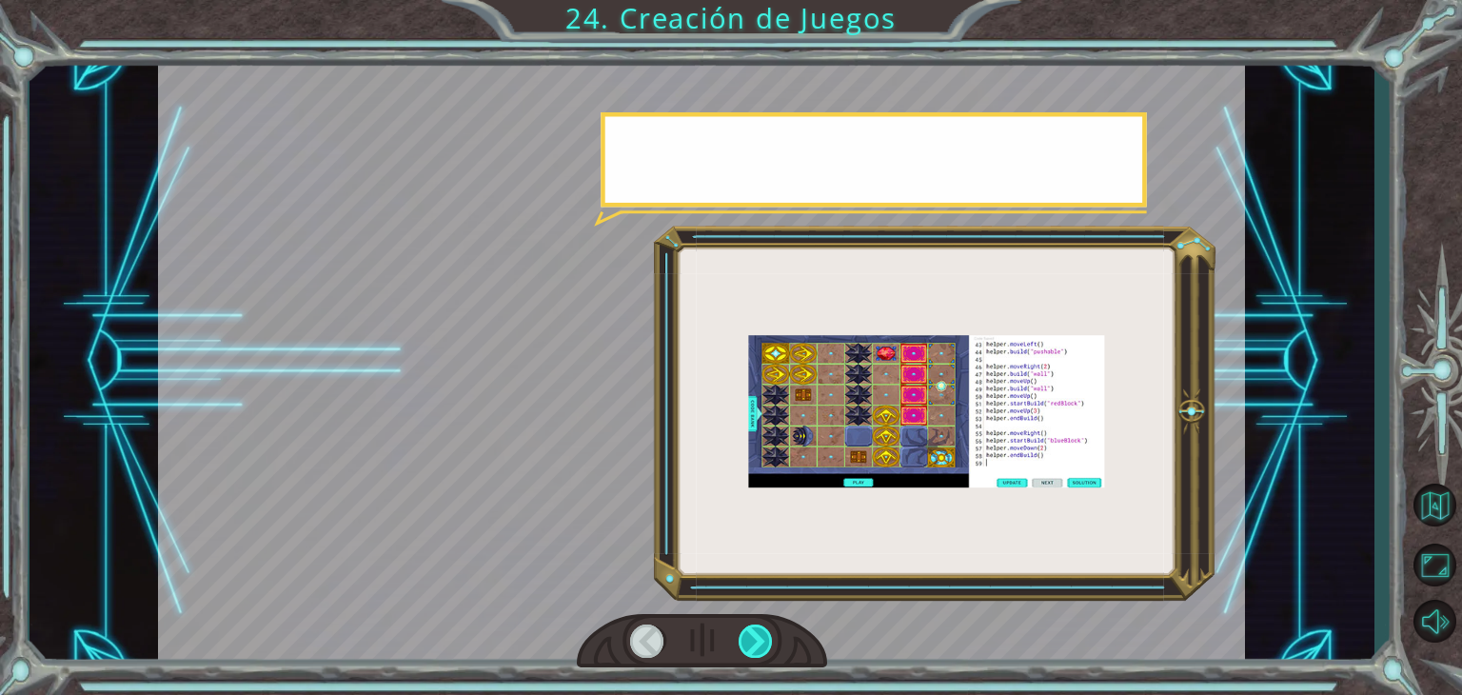
click at [758, 648] on div at bounding box center [756, 640] width 34 height 33
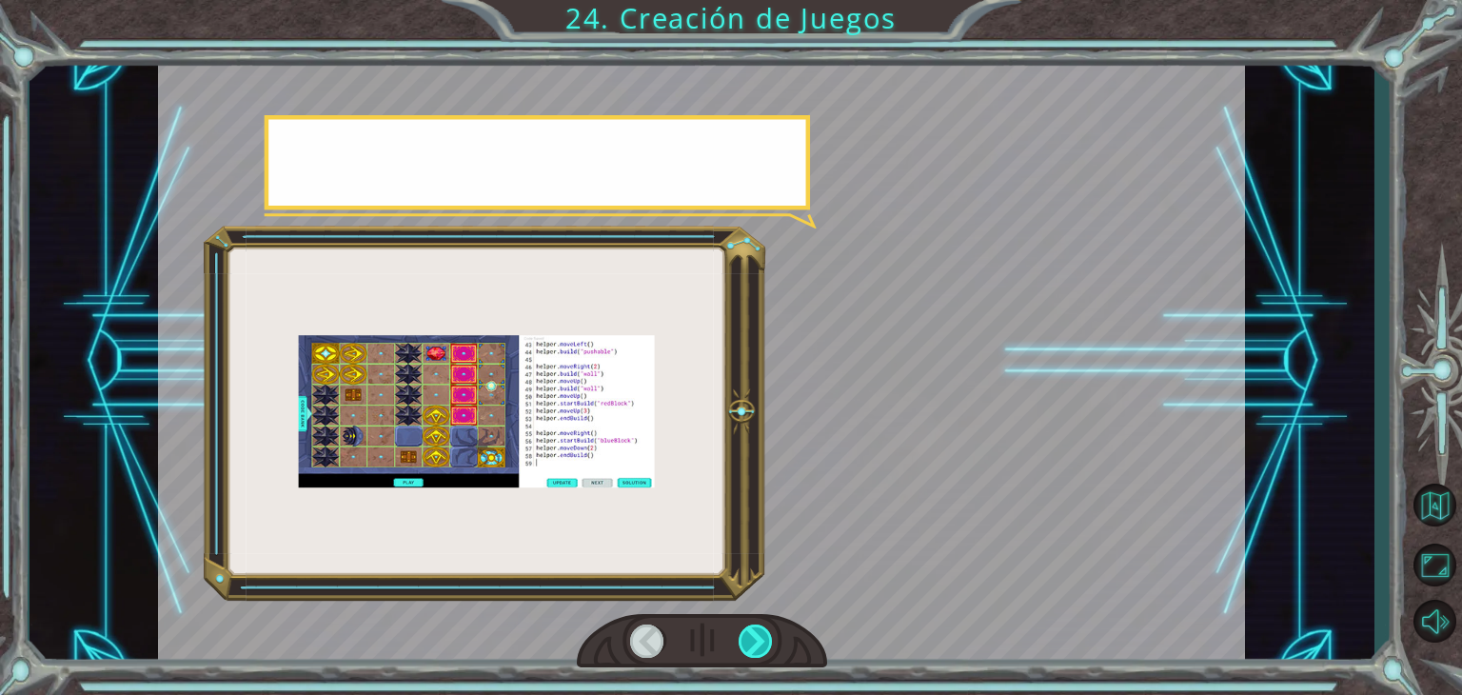
click at [758, 648] on div at bounding box center [756, 640] width 34 height 33
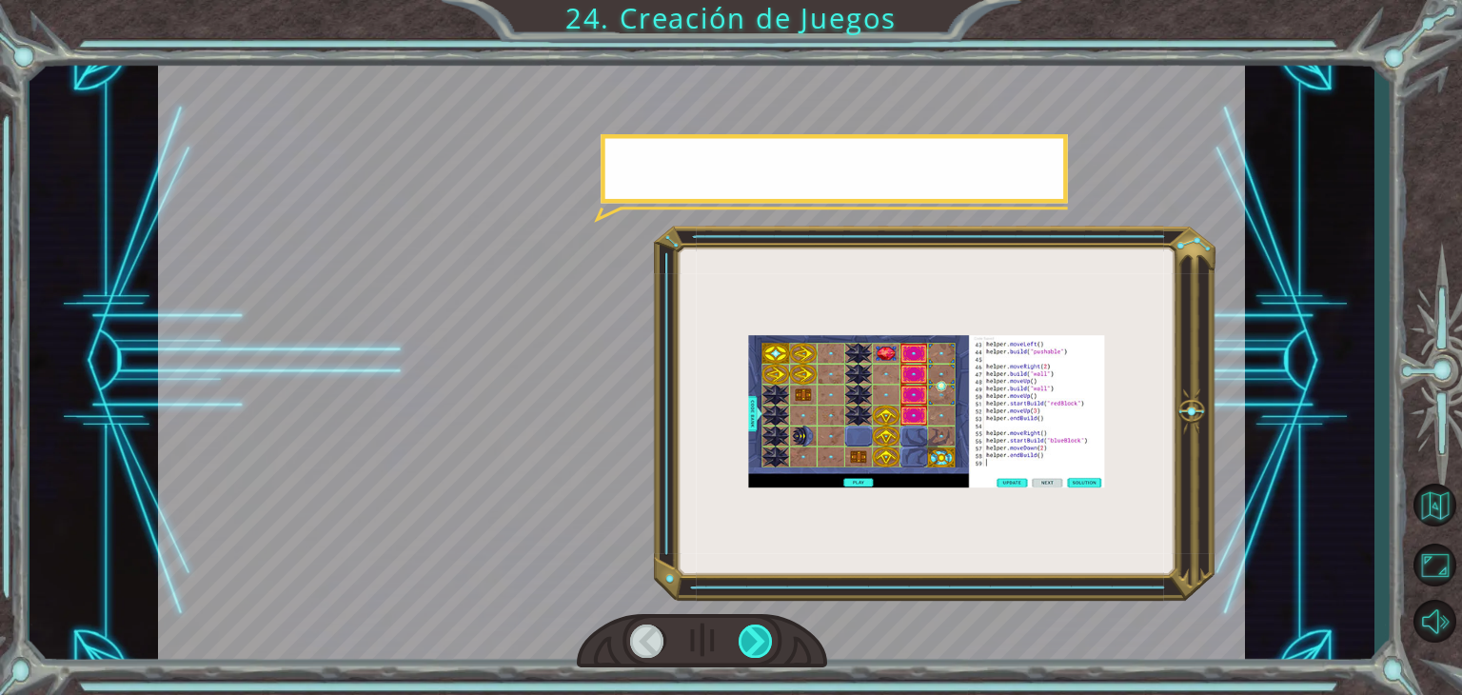
click at [758, 648] on div at bounding box center [756, 640] width 34 height 33
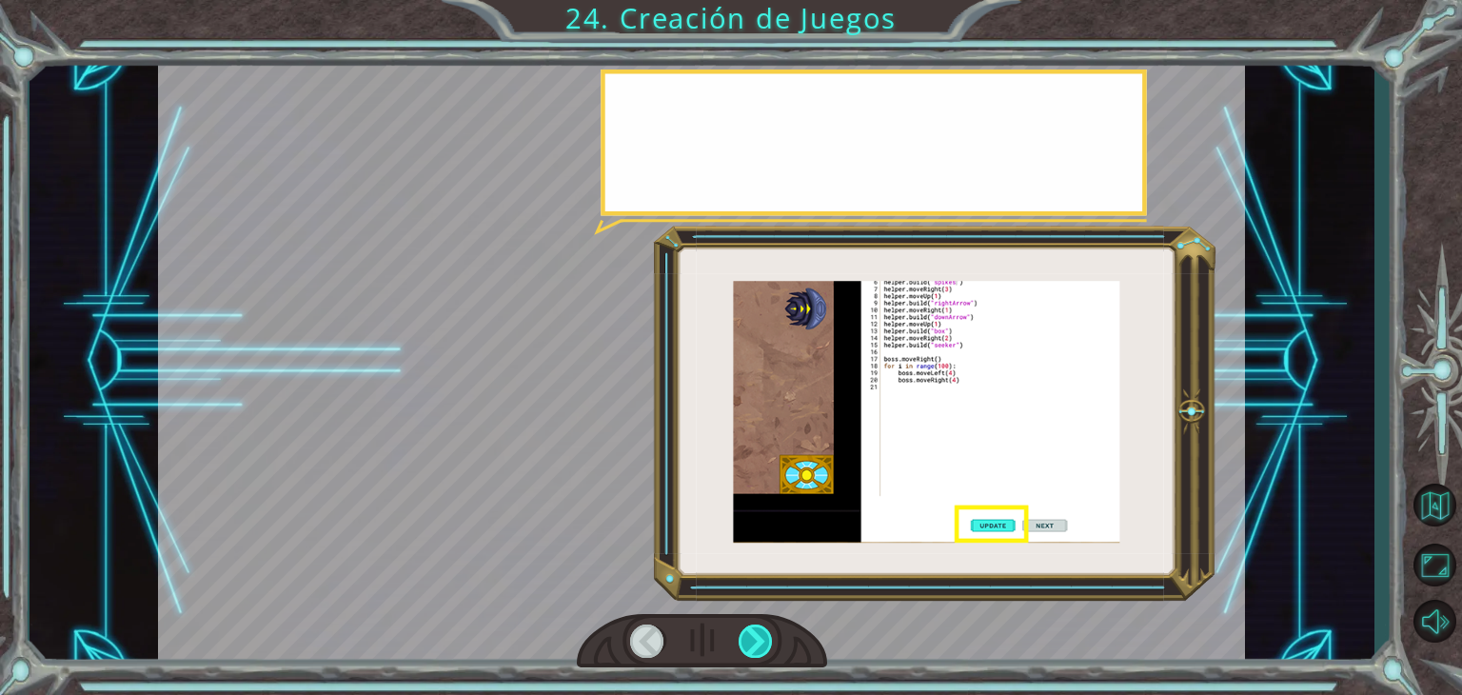
click at [758, 648] on div at bounding box center [756, 640] width 34 height 33
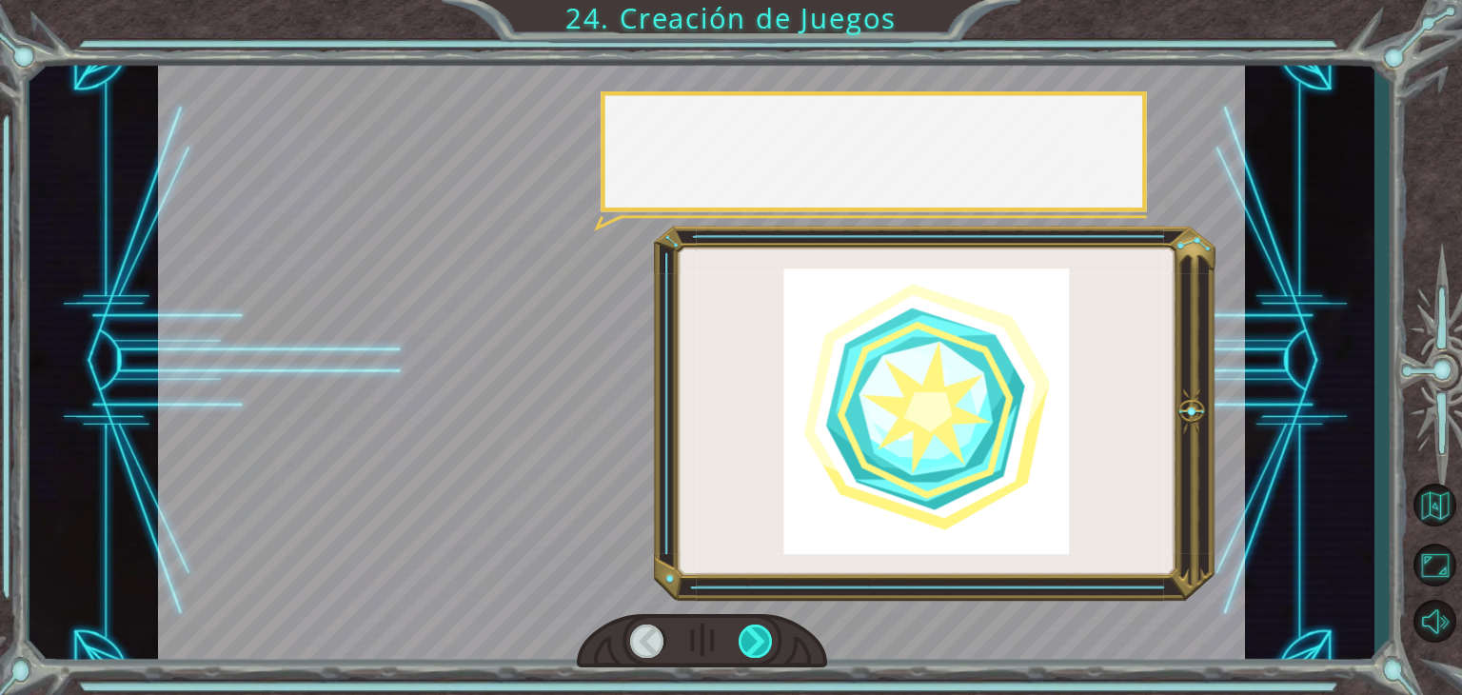
click at [763, 652] on div at bounding box center [756, 640] width 34 height 33
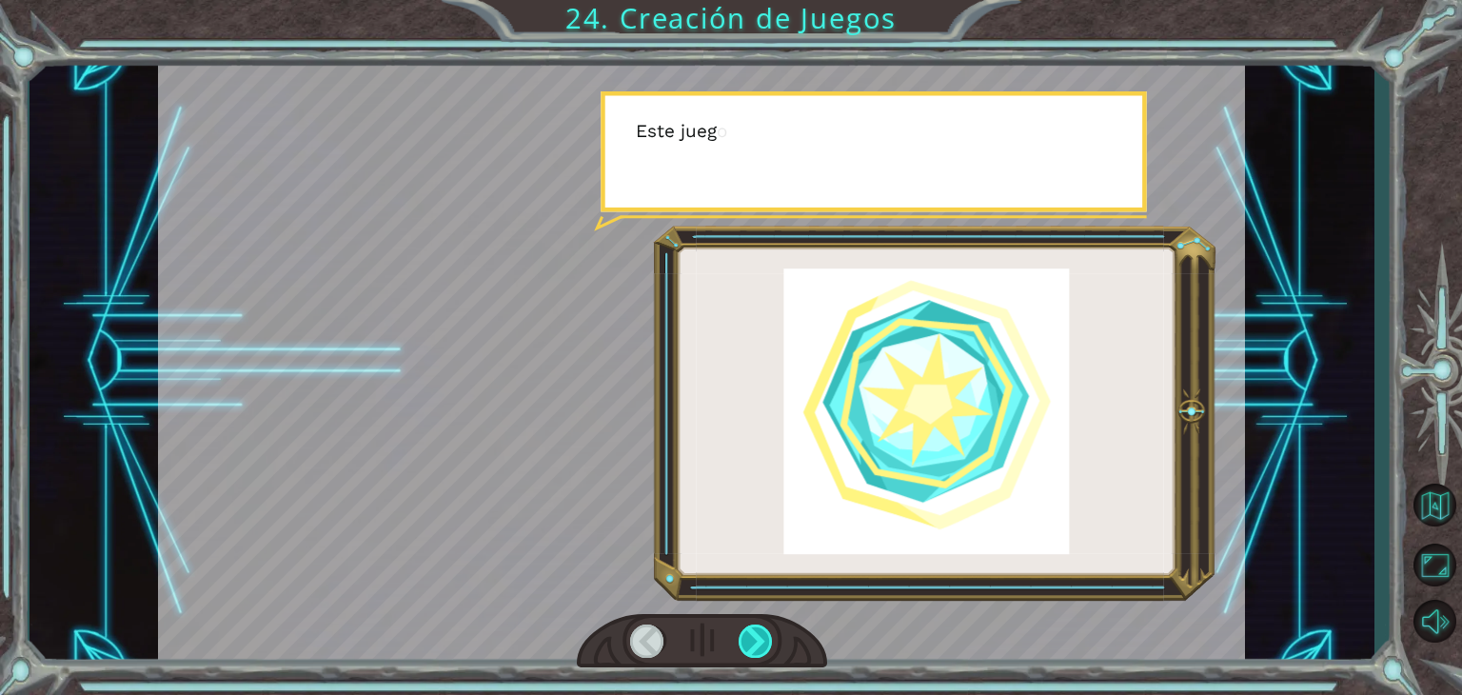
click at [763, 652] on div at bounding box center [756, 640] width 34 height 33
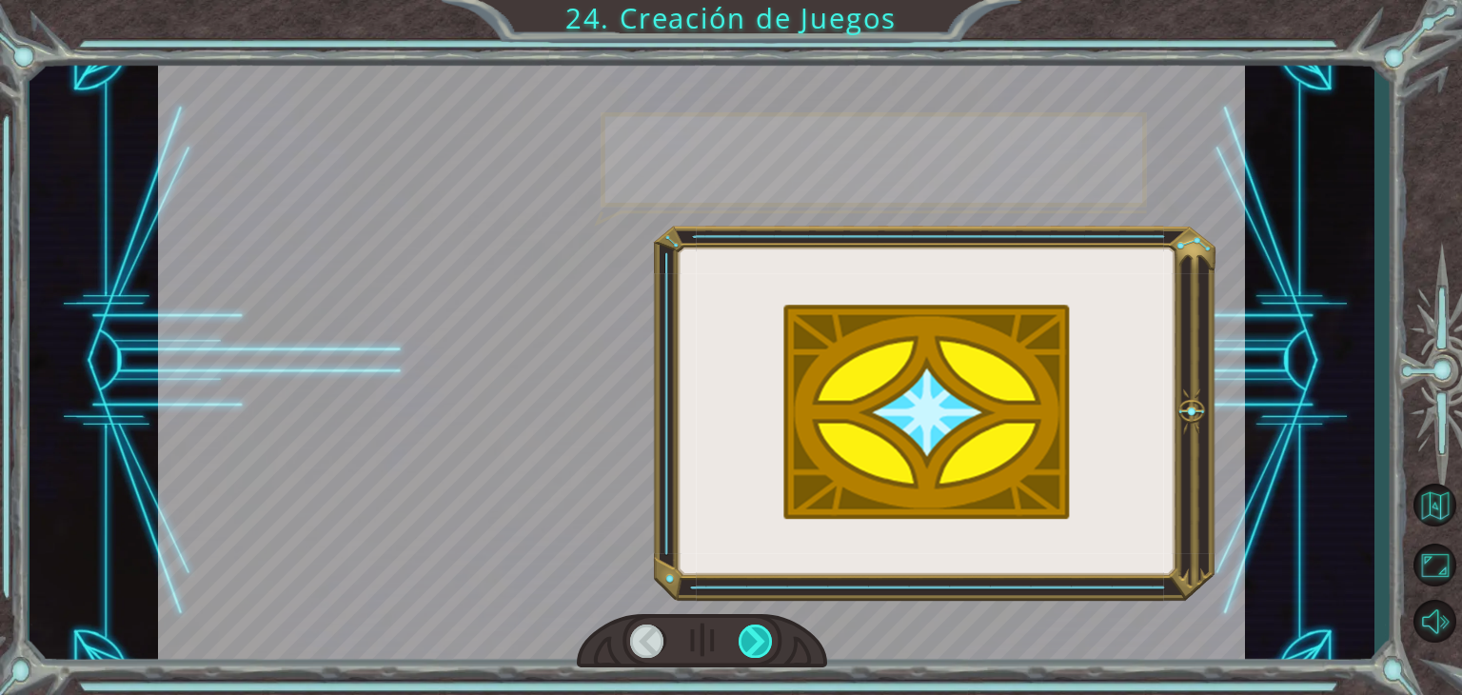
click at [764, 653] on div at bounding box center [756, 640] width 34 height 33
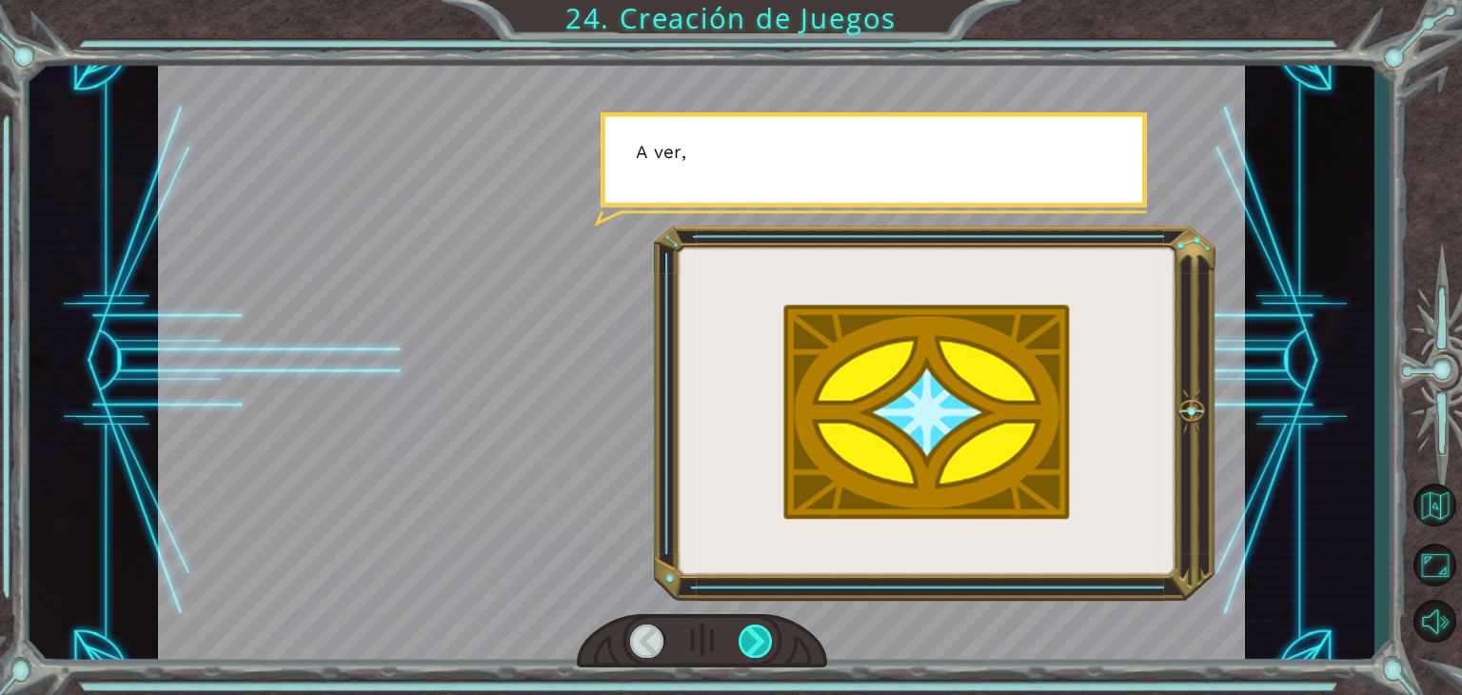
click at [764, 653] on div at bounding box center [756, 640] width 34 height 33
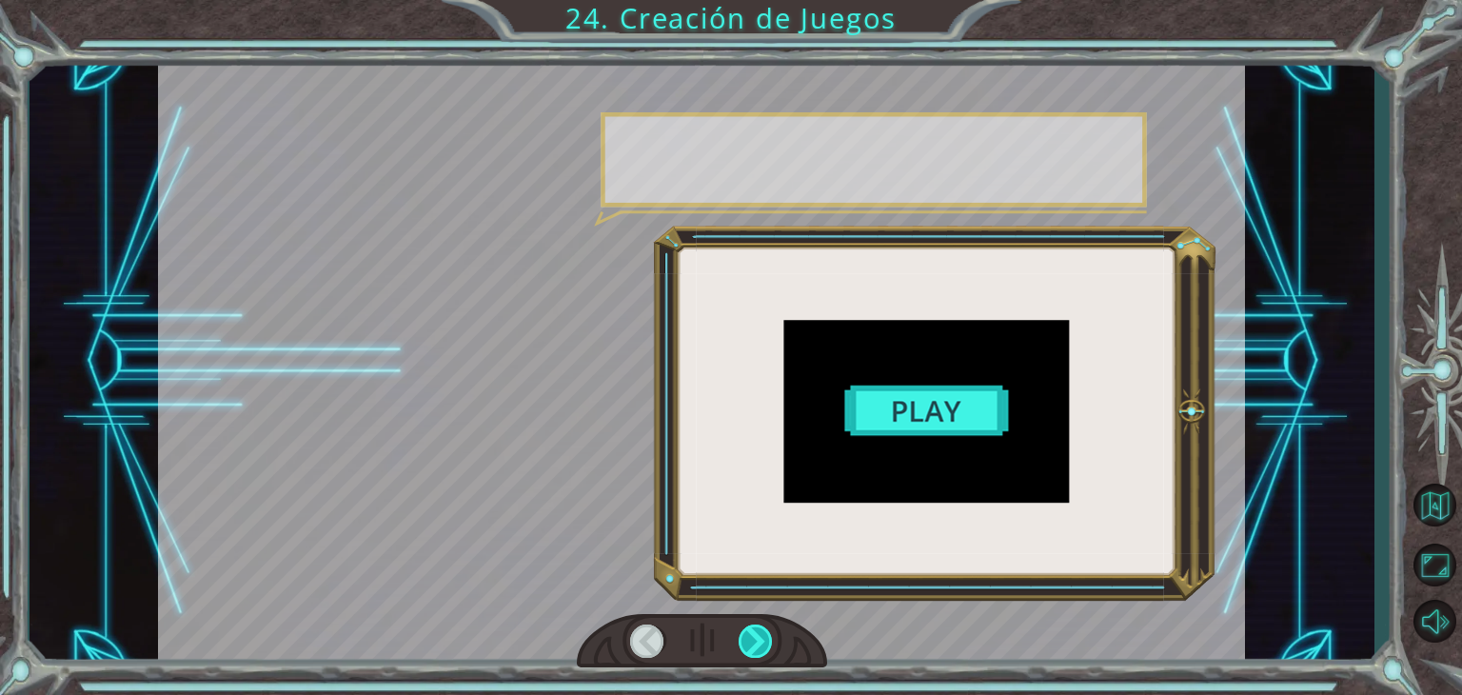
click at [764, 653] on div at bounding box center [756, 640] width 34 height 33
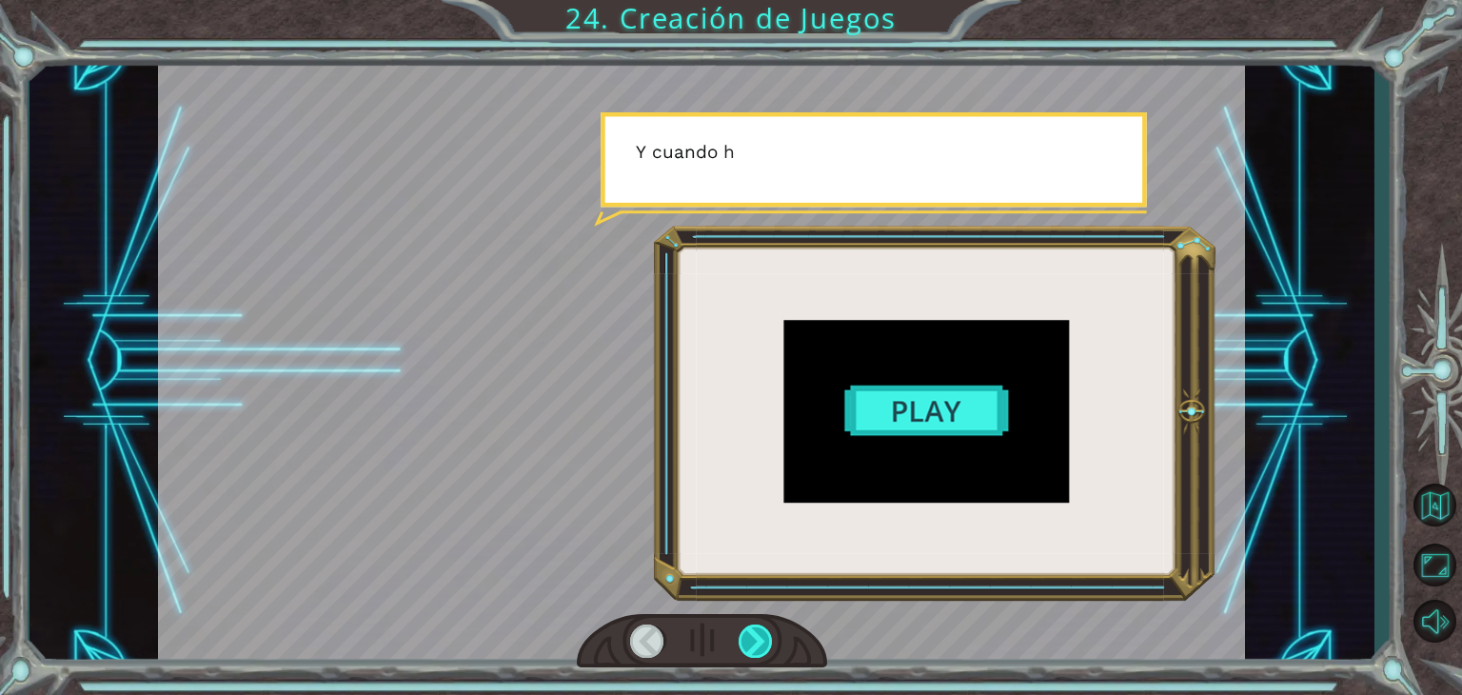
click at [764, 653] on div at bounding box center [756, 640] width 34 height 33
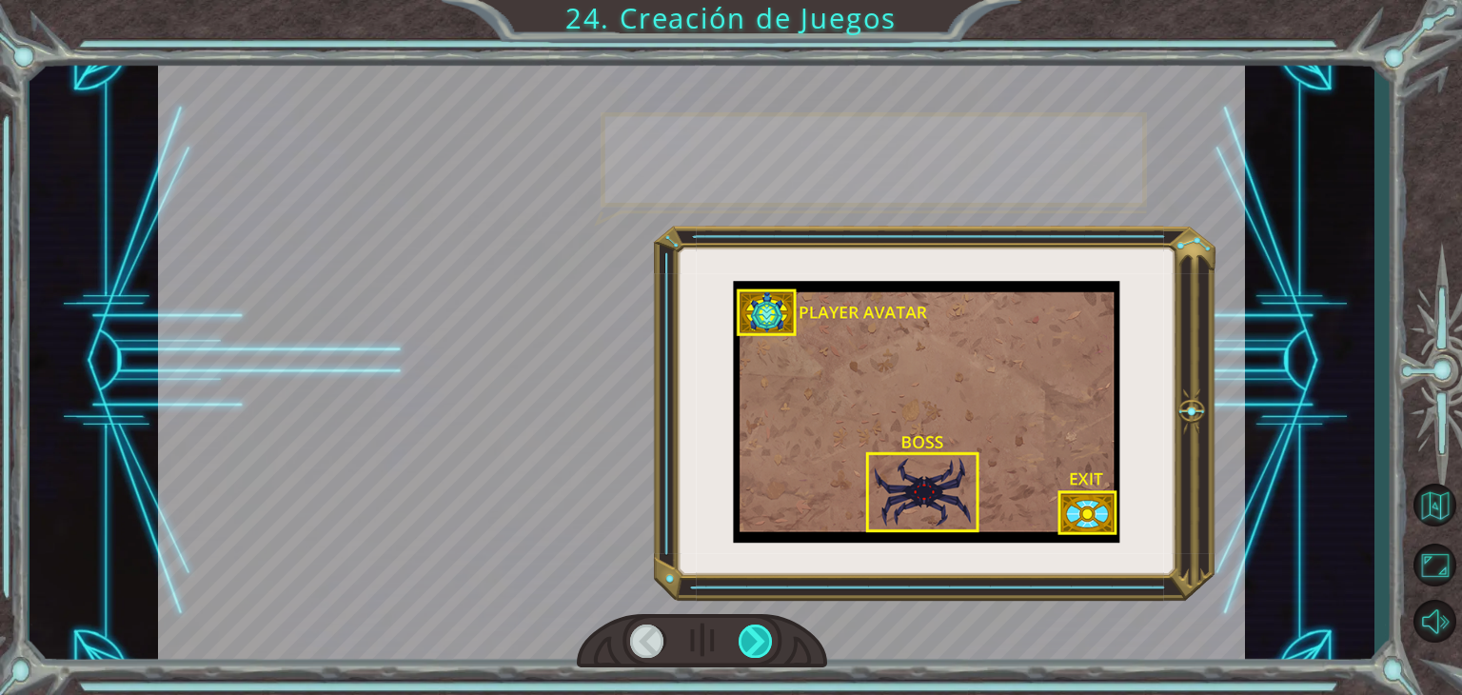
click at [764, 653] on div at bounding box center [756, 640] width 34 height 33
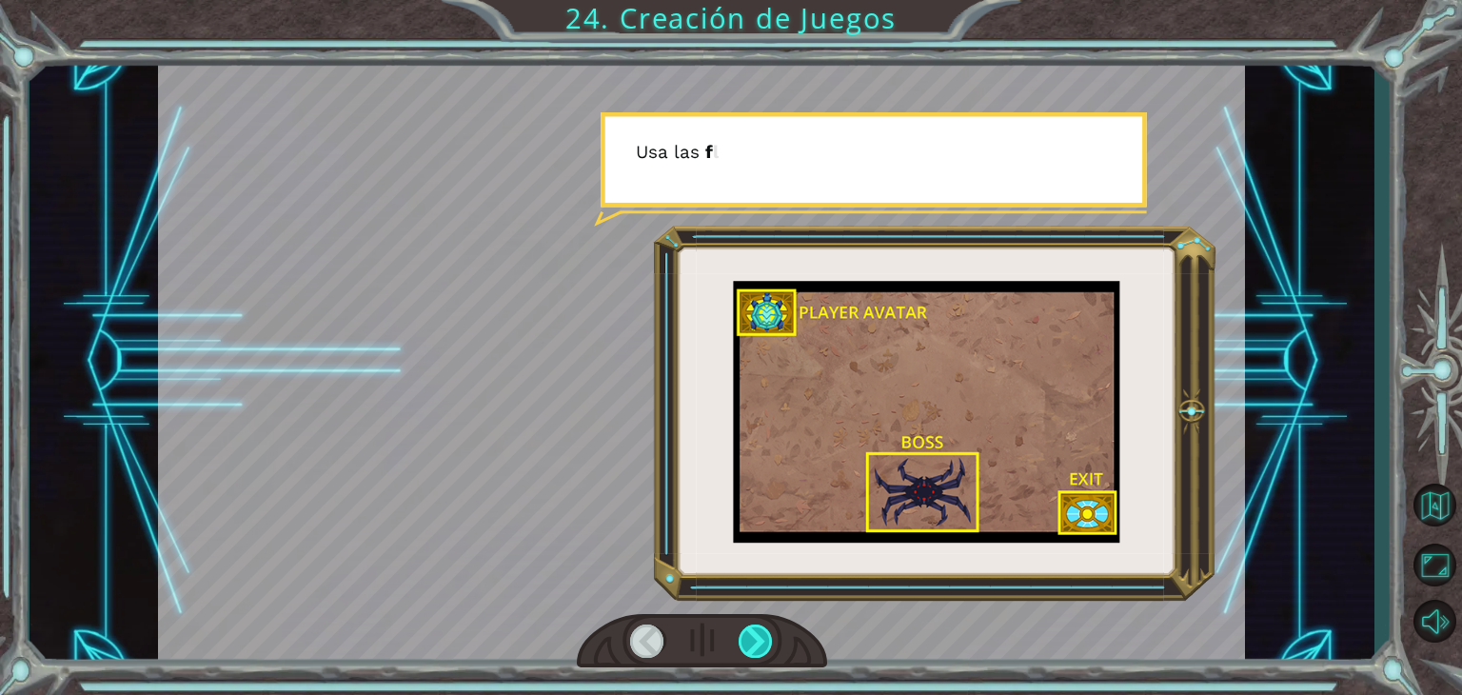
click at [764, 653] on div at bounding box center [756, 640] width 34 height 33
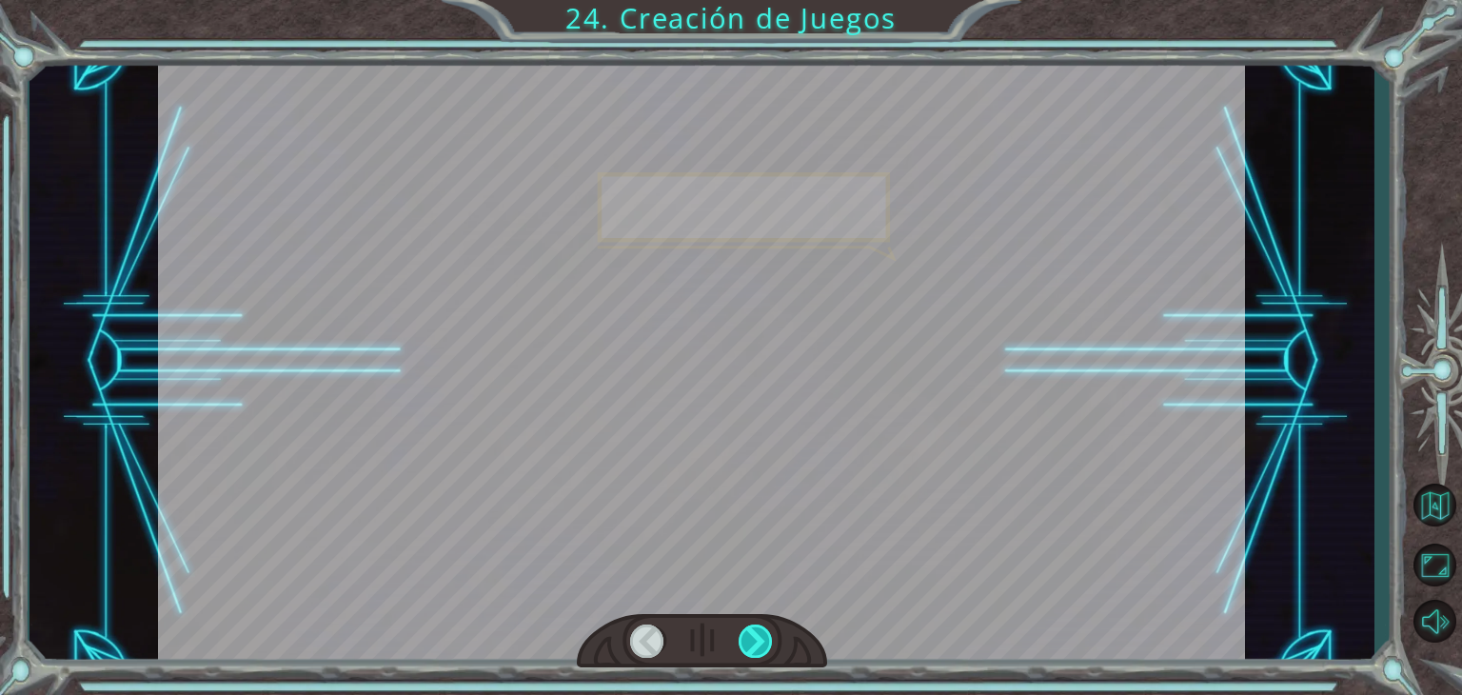
click at [764, 653] on div at bounding box center [756, 640] width 34 height 33
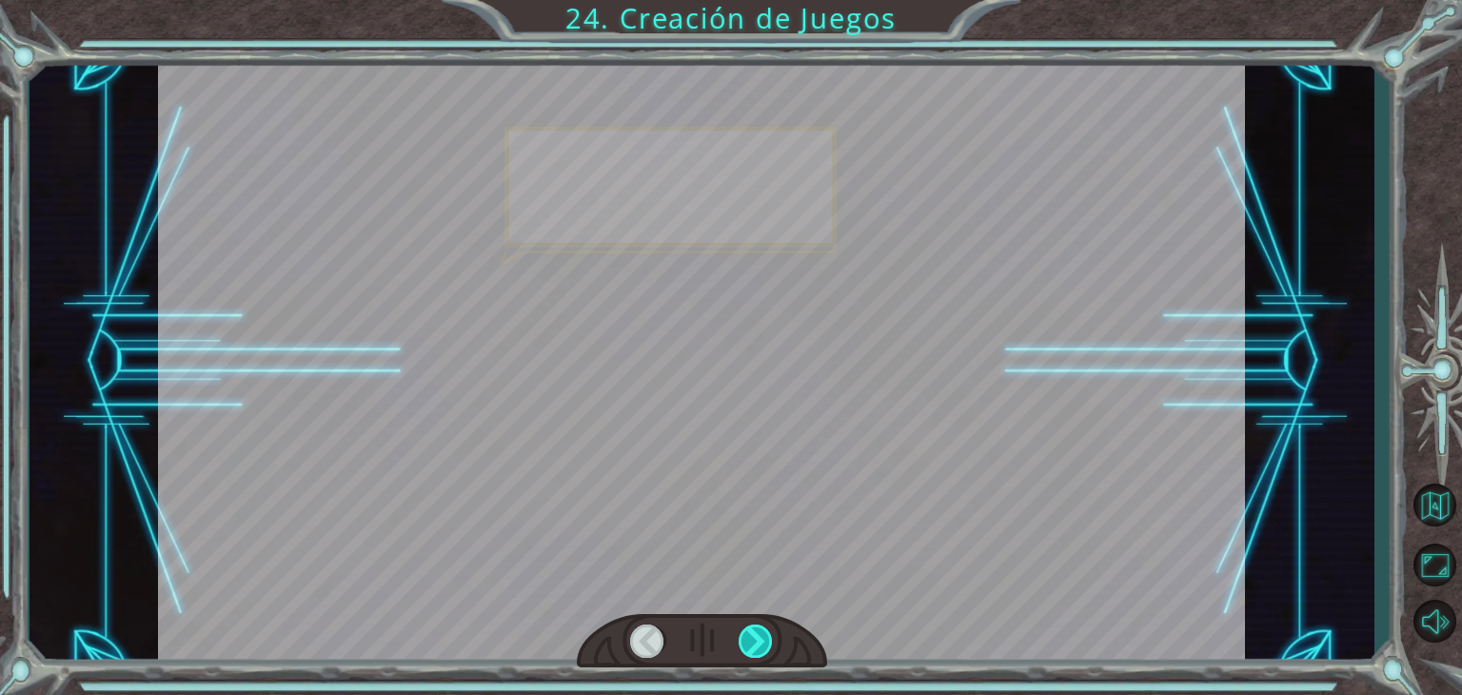
click at [764, 653] on div at bounding box center [756, 640] width 34 height 33
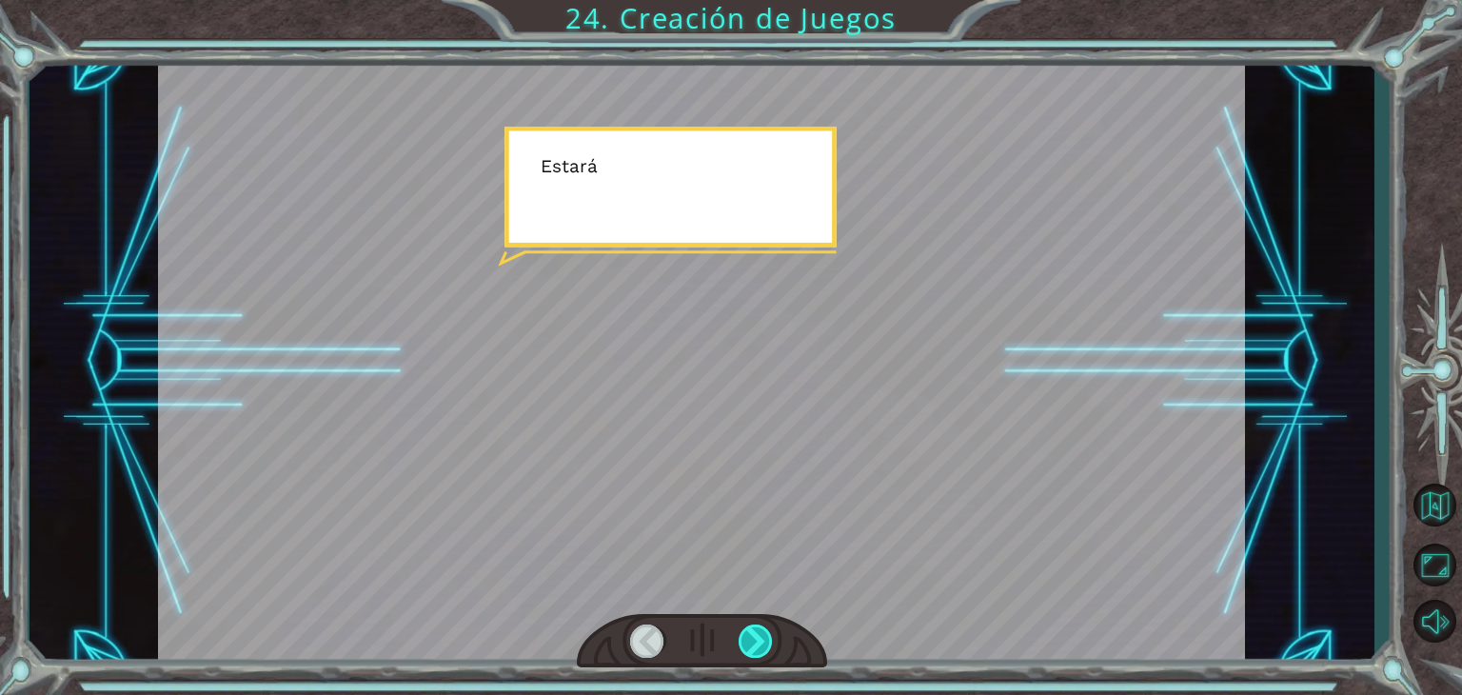
click at [764, 653] on div at bounding box center [756, 640] width 34 height 33
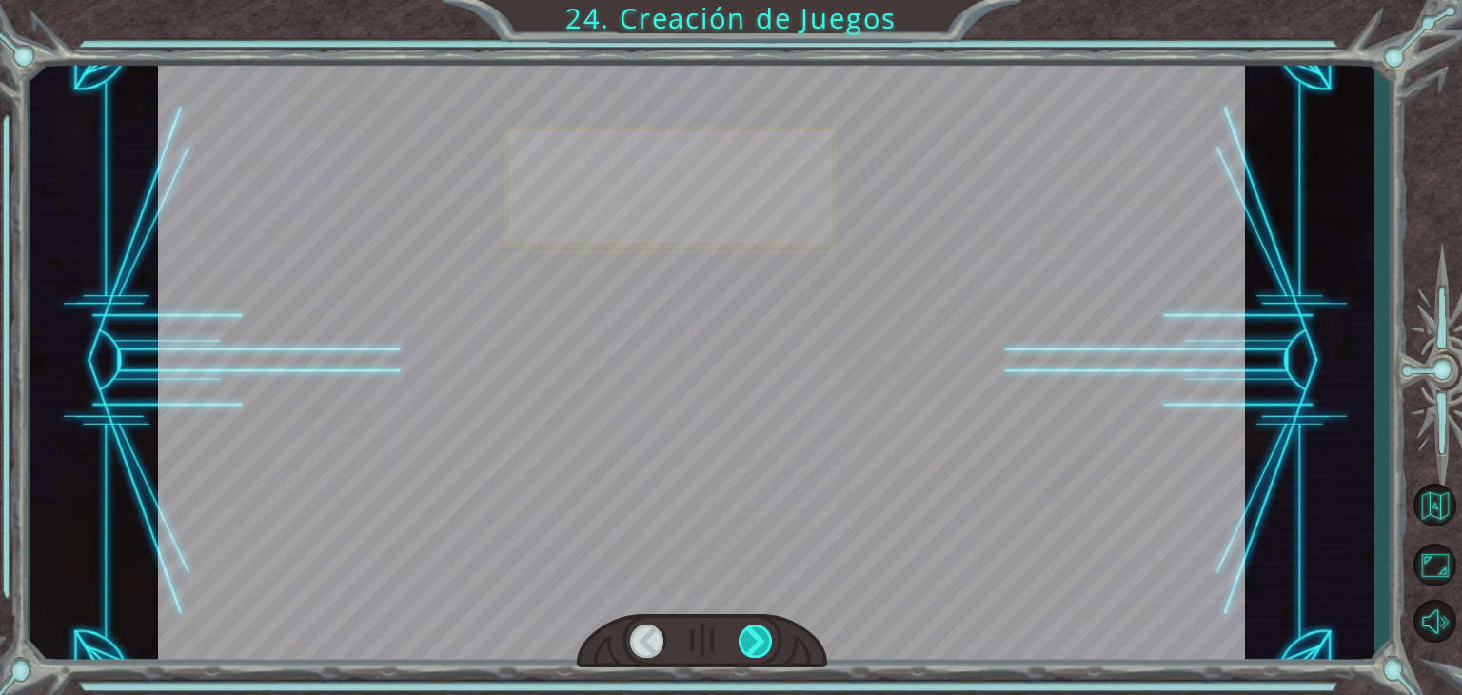
click at [764, 653] on div at bounding box center [756, 640] width 34 height 33
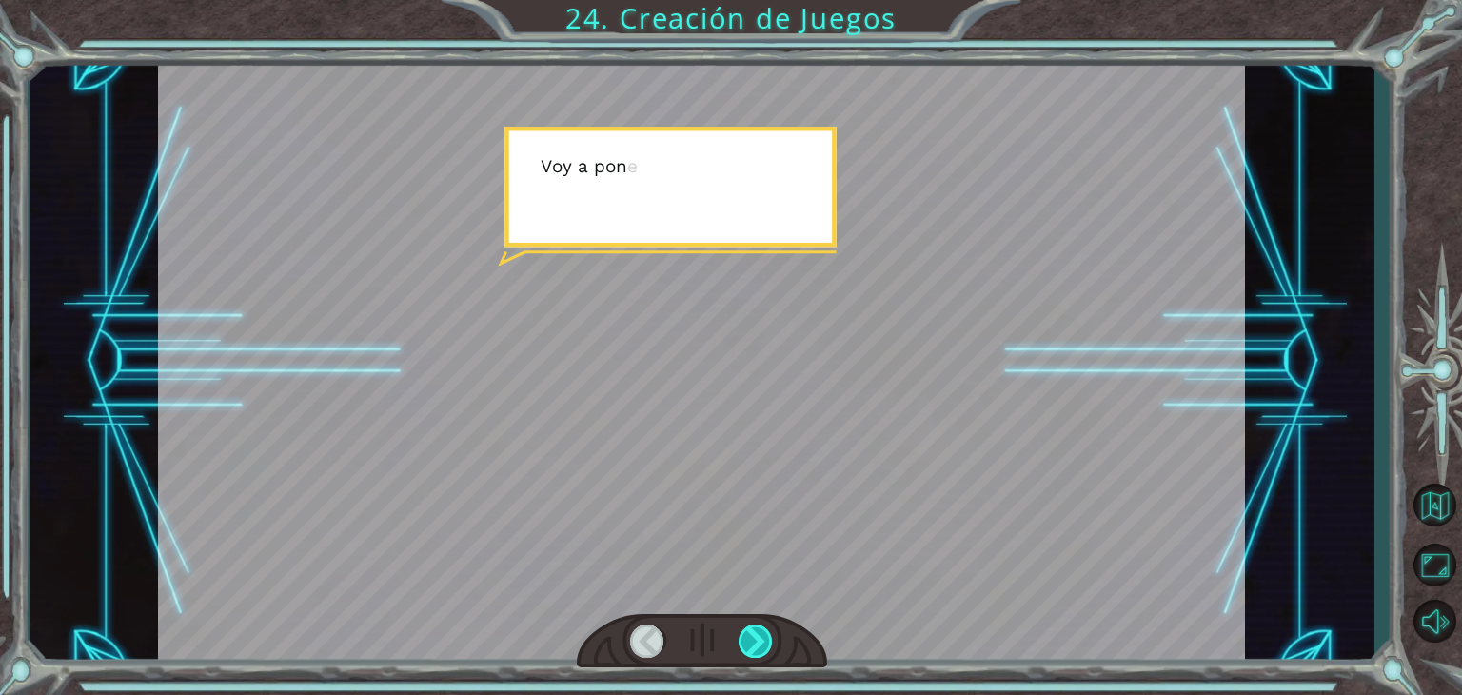
click at [764, 653] on div at bounding box center [756, 640] width 34 height 33
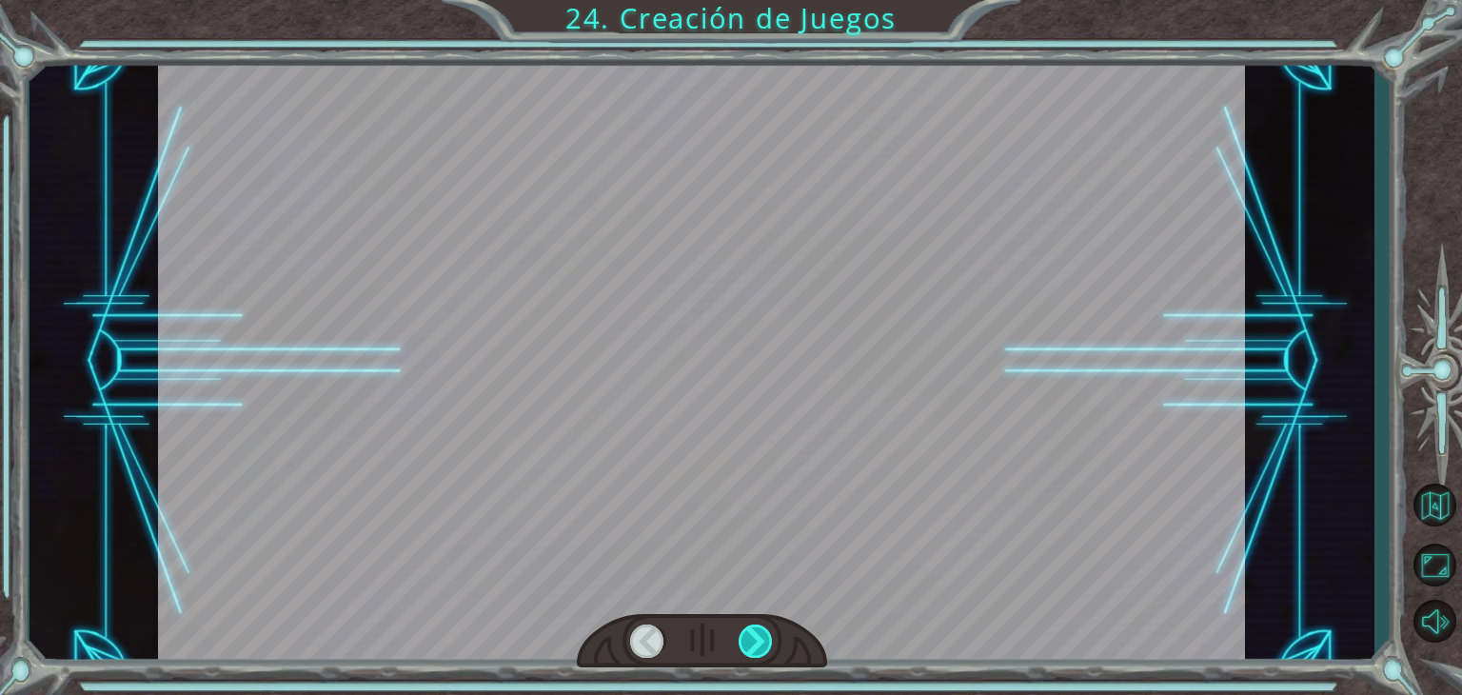
click at [764, 653] on div at bounding box center [756, 640] width 34 height 33
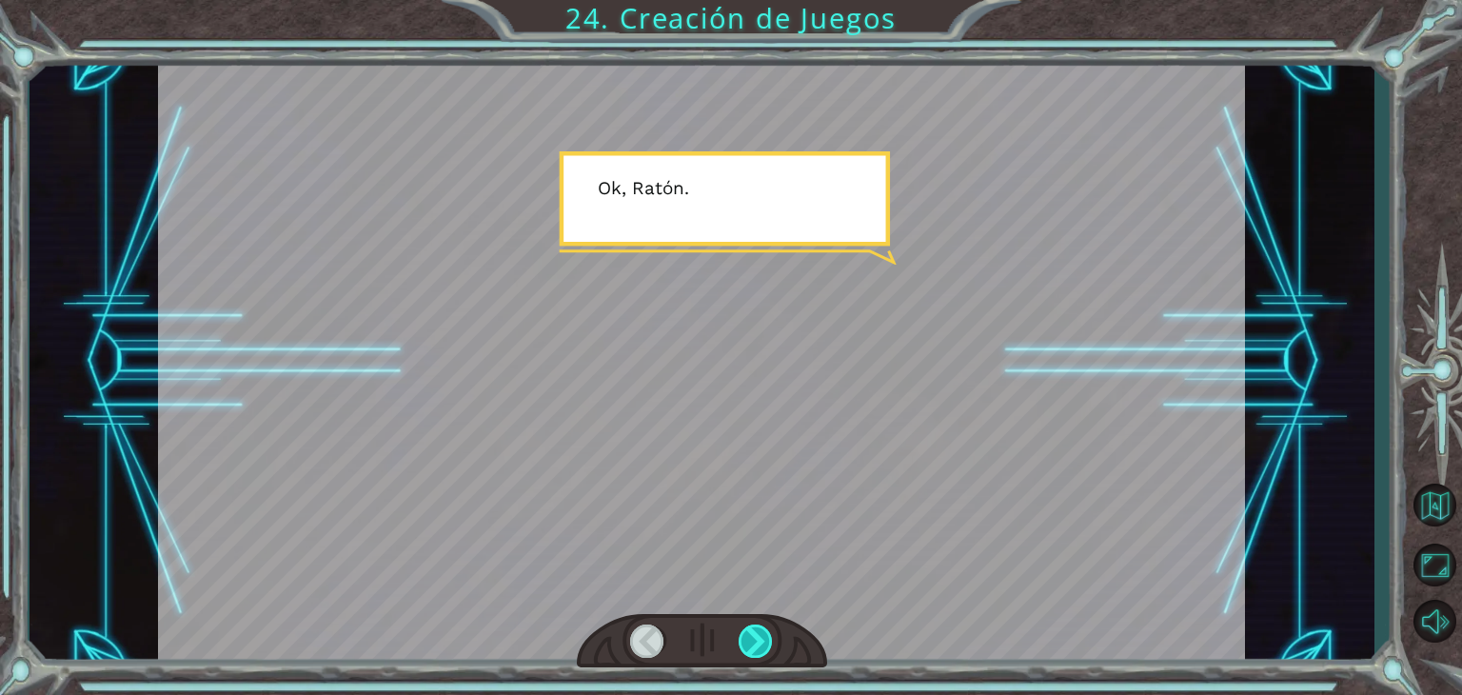
click at [765, 654] on div at bounding box center [756, 640] width 34 height 33
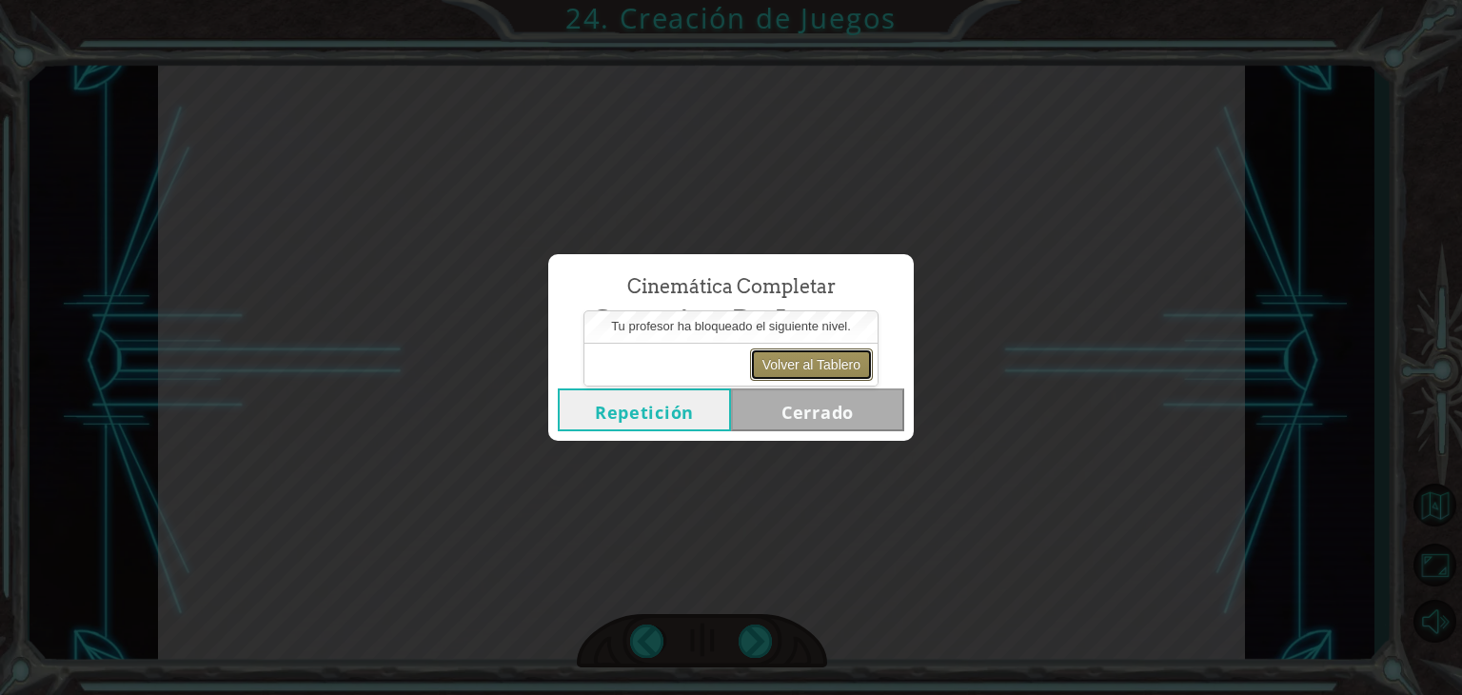
click at [804, 363] on button "Volver al Tablero" at bounding box center [811, 364] width 123 height 32
